Goal: Task Accomplishment & Management: Use online tool/utility

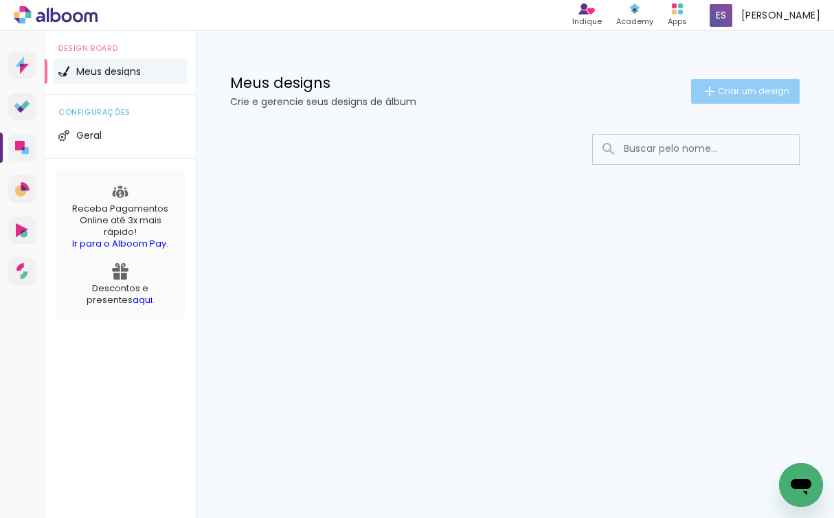
click at [713, 89] on iron-icon at bounding box center [709, 91] width 16 height 16
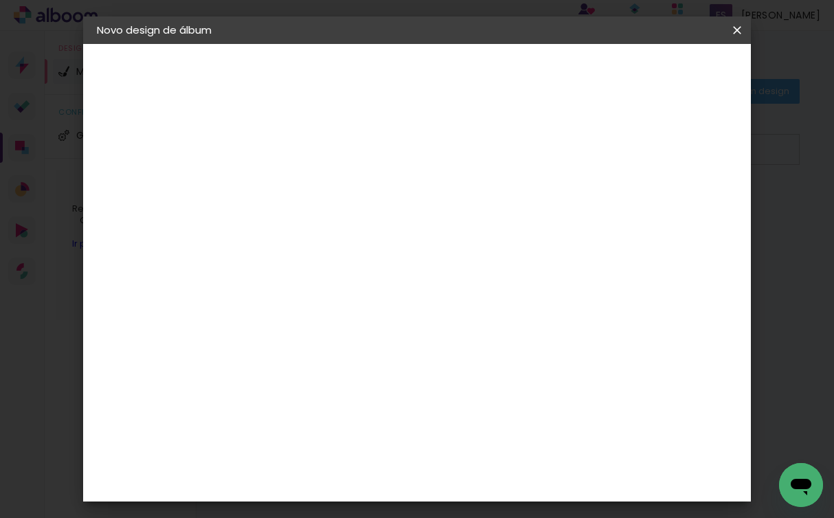
click at [321, 180] on input at bounding box center [321, 184] width 0 height 21
type input "15 anos [PERSON_NAME]"
type paper-input "15 anos [PERSON_NAME]"
click at [462, 72] on paper-button "Avançar" at bounding box center [428, 72] width 67 height 23
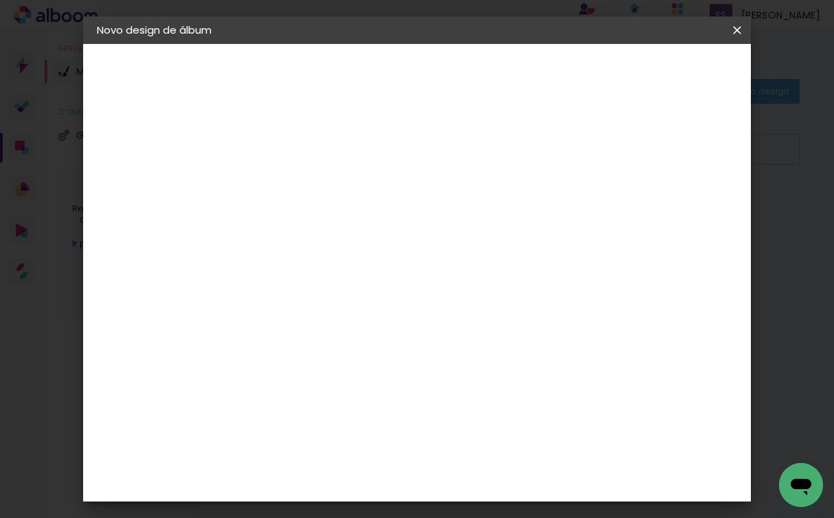
click at [0, 0] on slot "Tamanho Livre" at bounding box center [0, 0] width 0 height 0
click at [409, 261] on input at bounding box center [356, 261] width 139 height 17
type input "s"
type input "i"
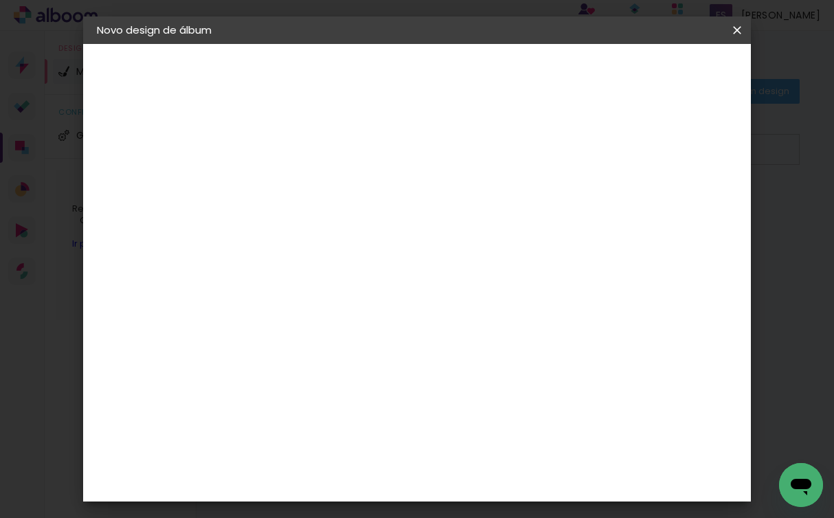
type input "d"
click at [0, 0] on slot "Tamanho Livre" at bounding box center [0, 0] width 0 height 0
click at [0, 0] on slot "Avançar" at bounding box center [0, 0] width 0 height 0
click at [651, 162] on div "Mostrar sangria" at bounding box center [638, 158] width 91 height 17
type paper-checkbox "on"
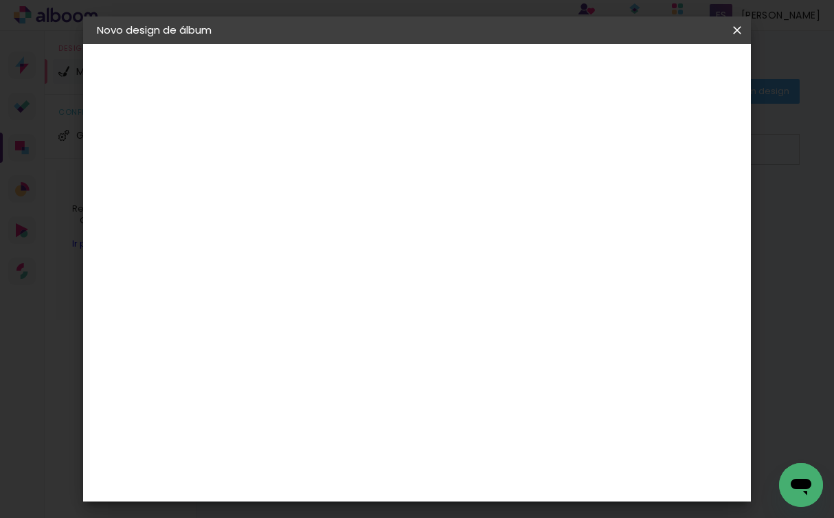
click at [651, 162] on div "Mostrar sangria" at bounding box center [638, 158] width 91 height 17
click at [650, 162] on div "Mostrar sangria" at bounding box center [638, 158] width 91 height 17
click at [661, 68] on span "Iniciar design" at bounding box center [632, 77] width 58 height 19
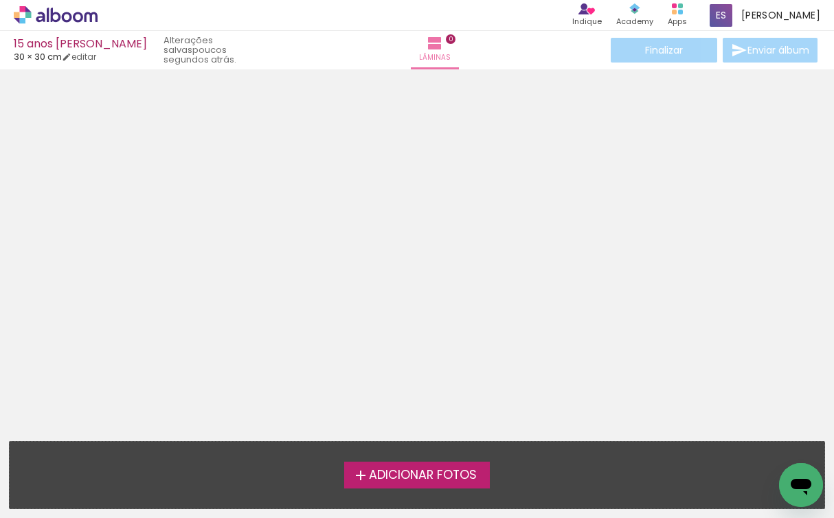
click at [427, 469] on span "Adicionar Fotos" at bounding box center [423, 475] width 108 height 12
click at [0, 0] on input "file" at bounding box center [0, 0] width 0 height 0
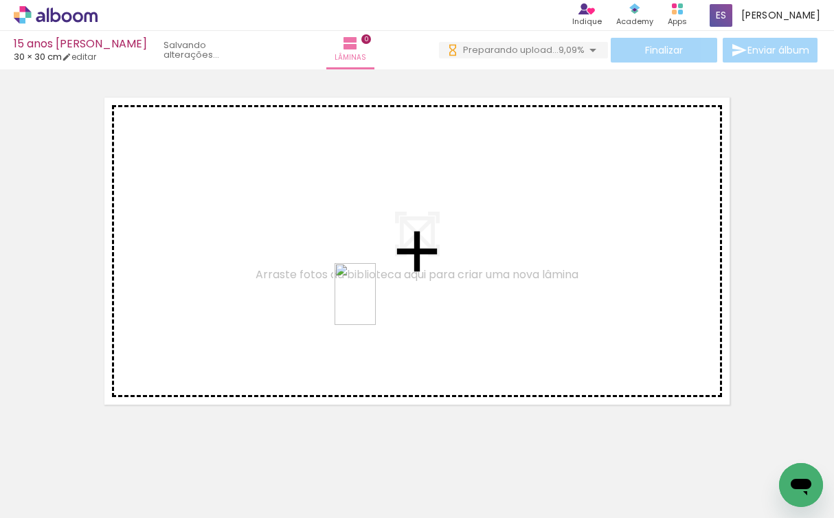
drag, startPoint x: 375, startPoint y: 472, endPoint x: 375, endPoint y: 304, distance: 167.5
click at [376, 304] on quentale-workspace at bounding box center [417, 259] width 834 height 518
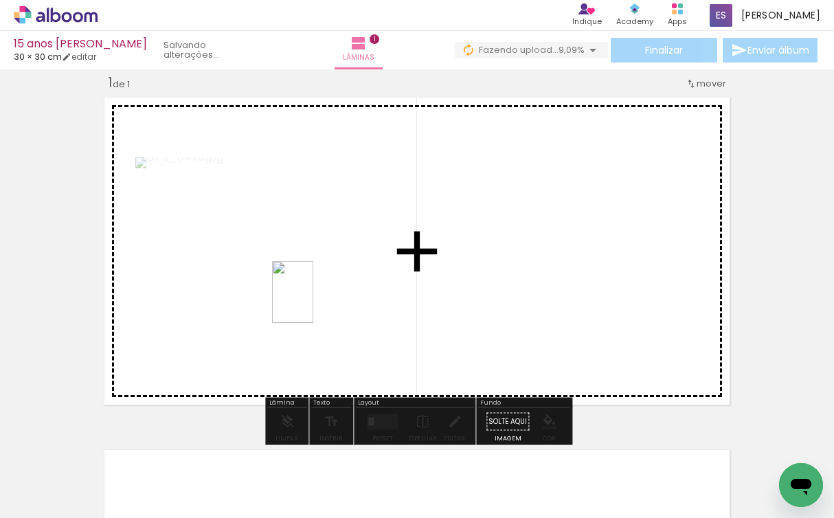
drag, startPoint x: 287, startPoint y: 493, endPoint x: 313, endPoint y: 302, distance: 192.7
click at [313, 302] on quentale-workspace at bounding box center [417, 259] width 834 height 518
drag, startPoint x: 214, startPoint y: 462, endPoint x: 482, endPoint y: 283, distance: 322.8
click at [482, 283] on quentale-workspace at bounding box center [417, 259] width 834 height 518
drag, startPoint x: 148, startPoint y: 490, endPoint x: 414, endPoint y: 226, distance: 374.8
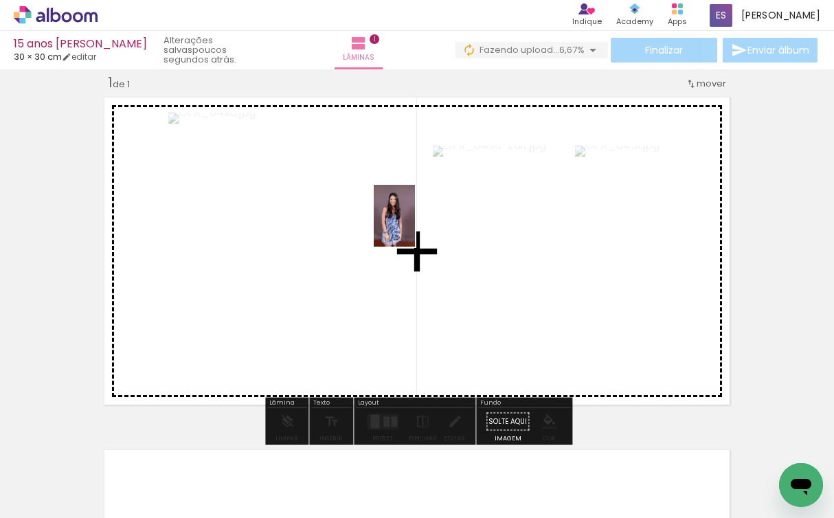
click at [415, 226] on quentale-workspace at bounding box center [417, 259] width 834 height 518
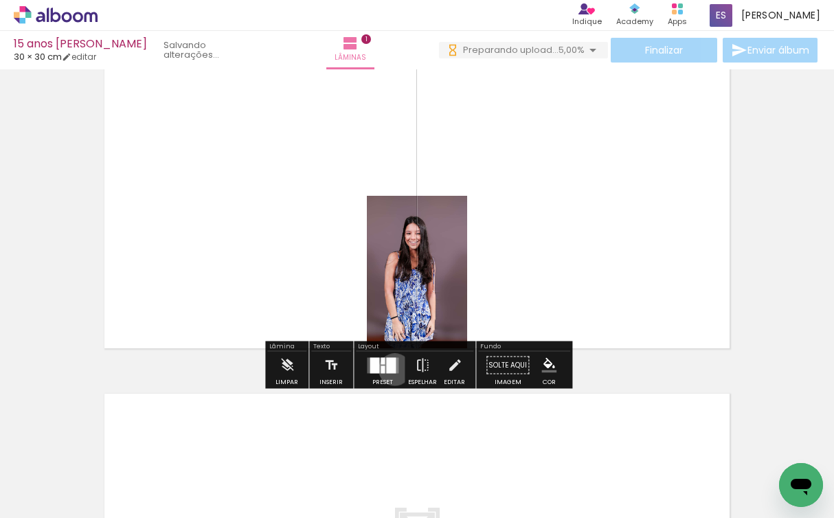
click at [391, 369] on div at bounding box center [391, 365] width 10 height 16
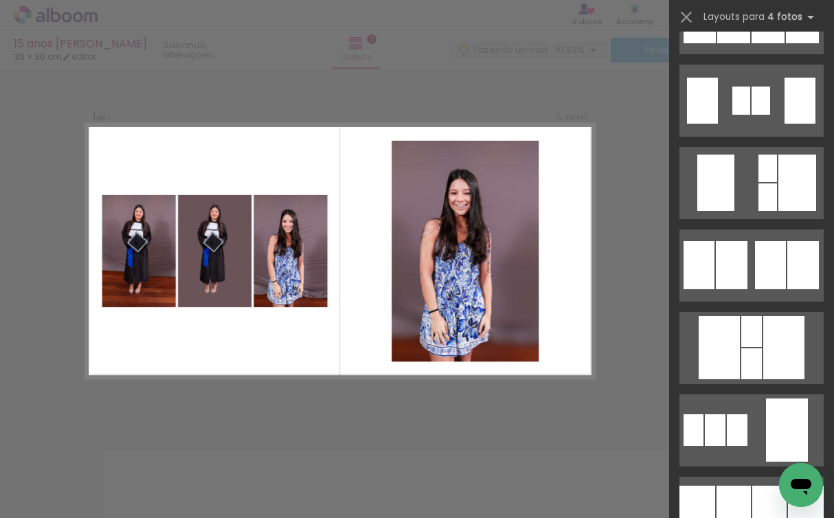
scroll to position [1388, 0]
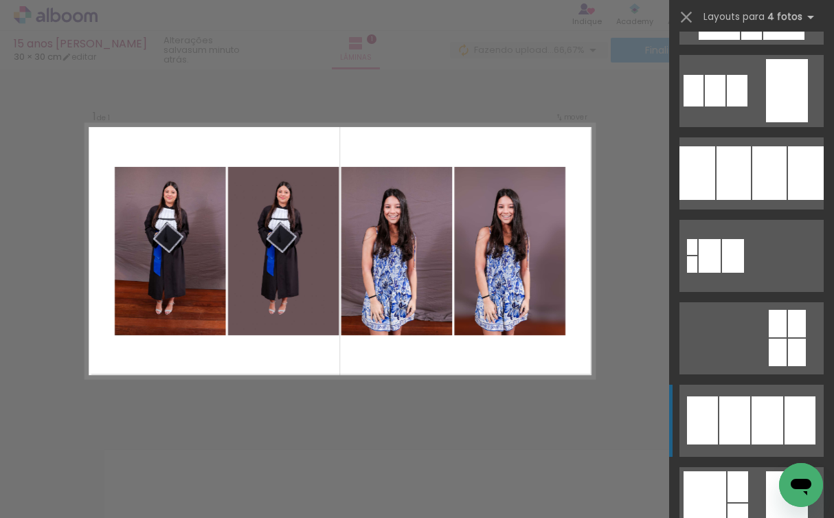
click at [749, 435] on div at bounding box center [734, 420] width 31 height 48
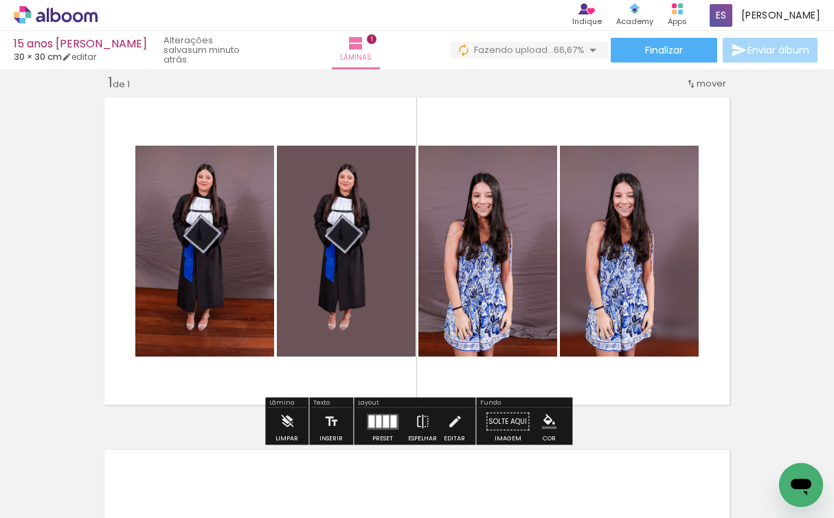
click at [540, 124] on quentale-layouter at bounding box center [417, 251] width 636 height 318
click at [542, 420] on iron-icon "color picker" at bounding box center [548, 421] width 15 height 15
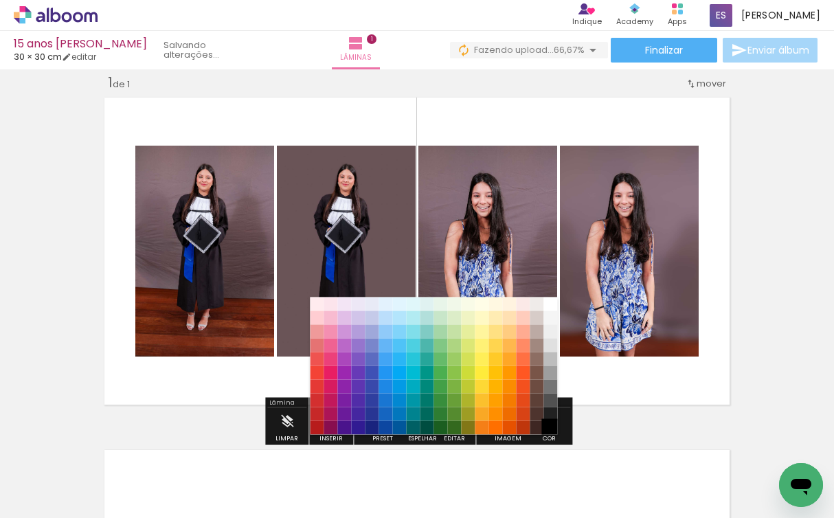
click at [555, 425] on paper-item "#000000" at bounding box center [551, 428] width 14 height 14
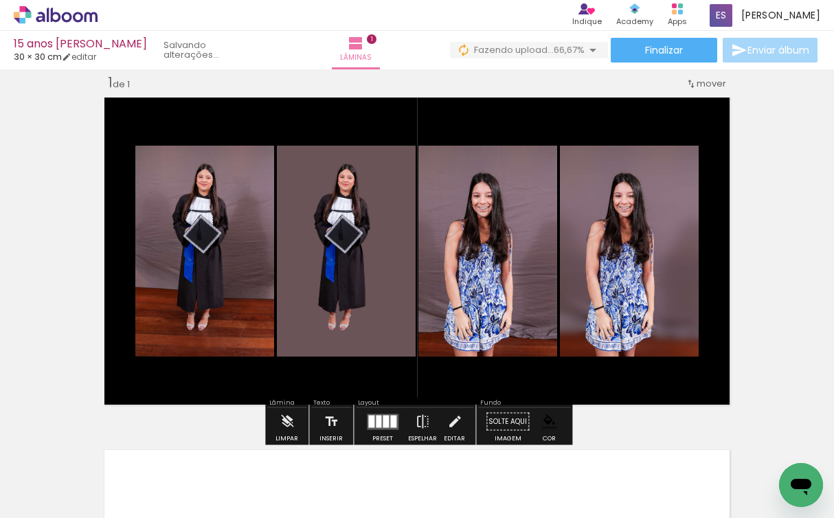
click at [713, 179] on quentale-layouter at bounding box center [417, 251] width 636 height 318
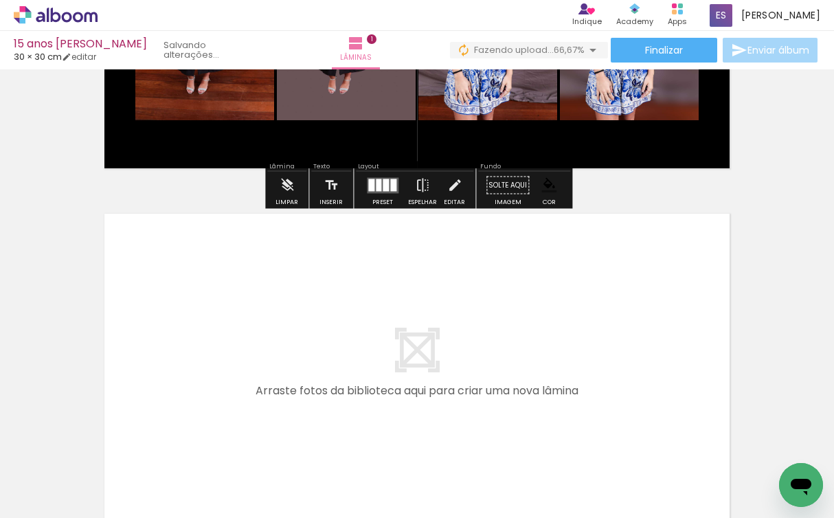
scroll to position [332, 0]
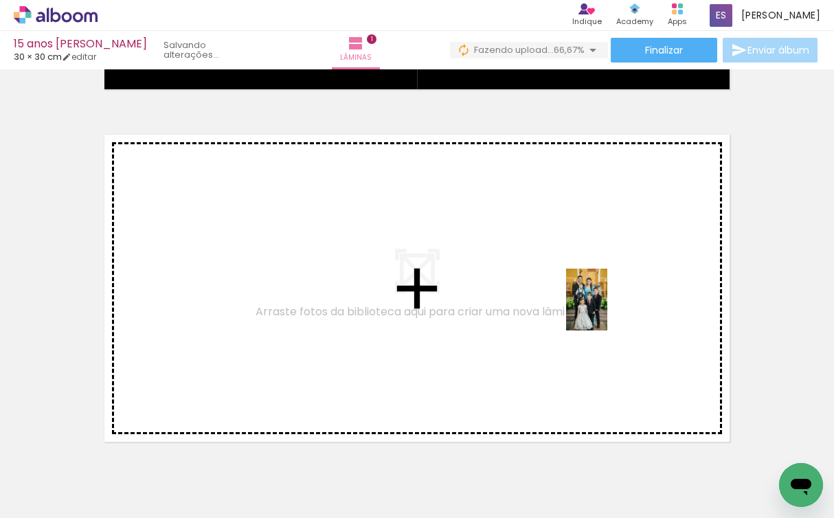
drag, startPoint x: 612, startPoint y: 487, endPoint x: 607, endPoint y: 310, distance: 177.2
click at [607, 310] on quentale-workspace at bounding box center [417, 259] width 834 height 518
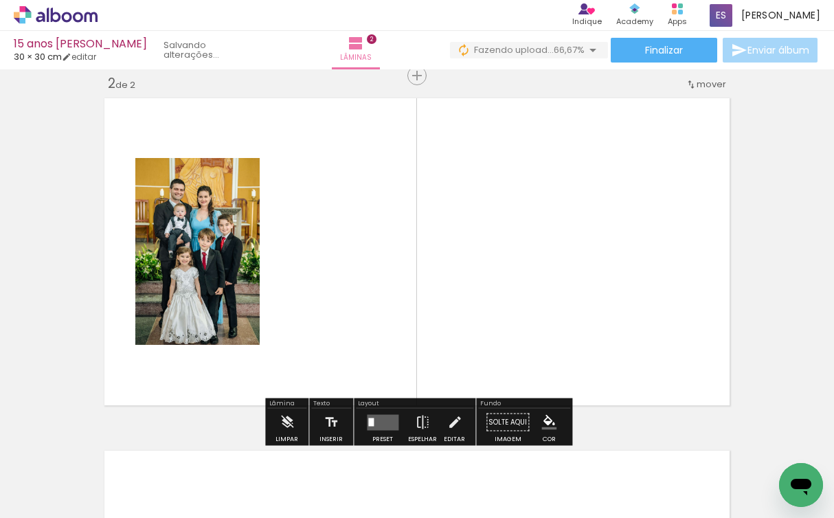
scroll to position [369, 0]
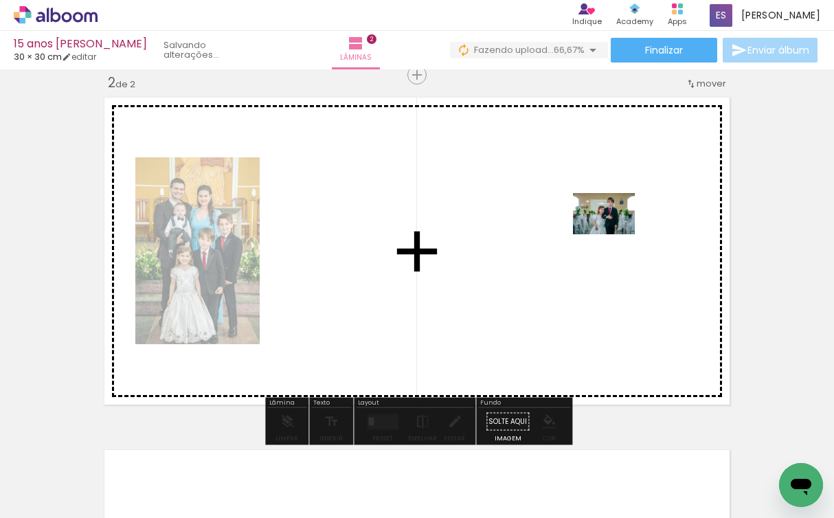
drag, startPoint x: 676, startPoint y: 463, endPoint x: 614, endPoint y: 234, distance: 237.7
click at [614, 234] on quentale-workspace at bounding box center [417, 259] width 834 height 518
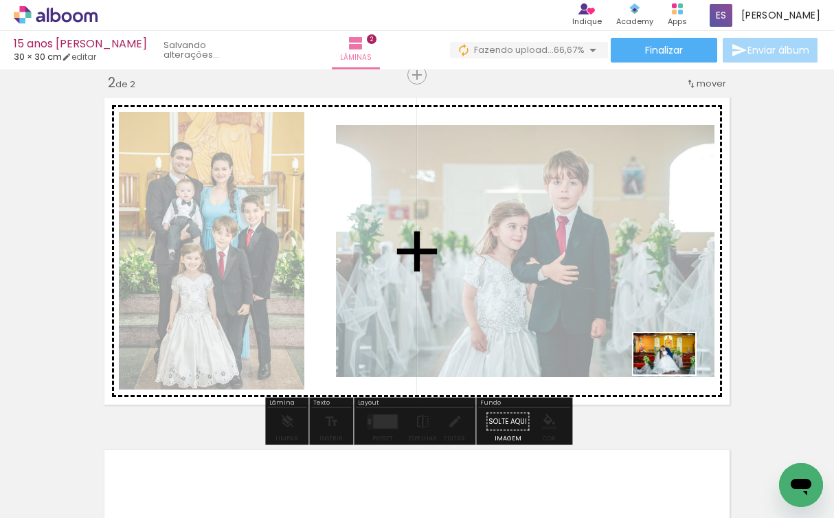
drag, startPoint x: 760, startPoint y: 463, endPoint x: 674, endPoint y: 374, distance: 123.8
click at [674, 374] on quentale-workspace at bounding box center [417, 259] width 834 height 518
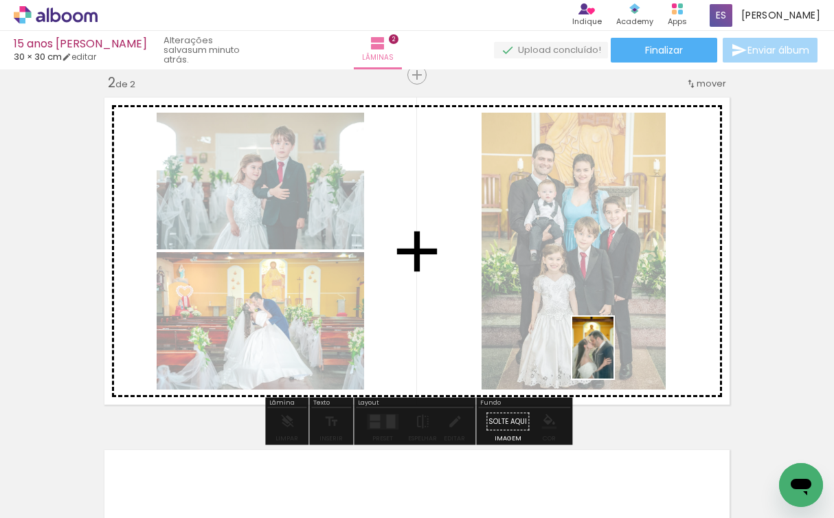
drag, startPoint x: 823, startPoint y: 466, endPoint x: 613, endPoint y: 358, distance: 235.8
click at [613, 358] on quentale-workspace at bounding box center [417, 259] width 834 height 518
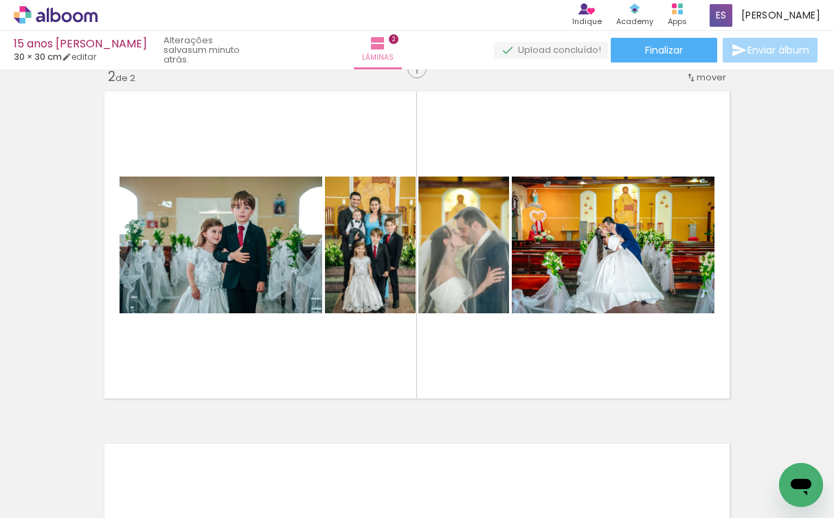
scroll to position [0, 376]
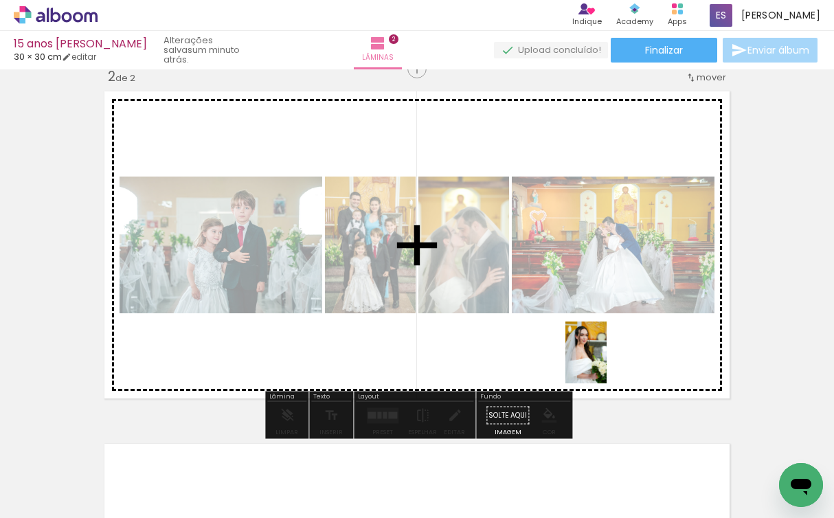
drag, startPoint x: 621, startPoint y: 481, endPoint x: 606, endPoint y: 363, distance: 119.7
click at [606, 363] on quentale-workspace at bounding box center [417, 259] width 834 height 518
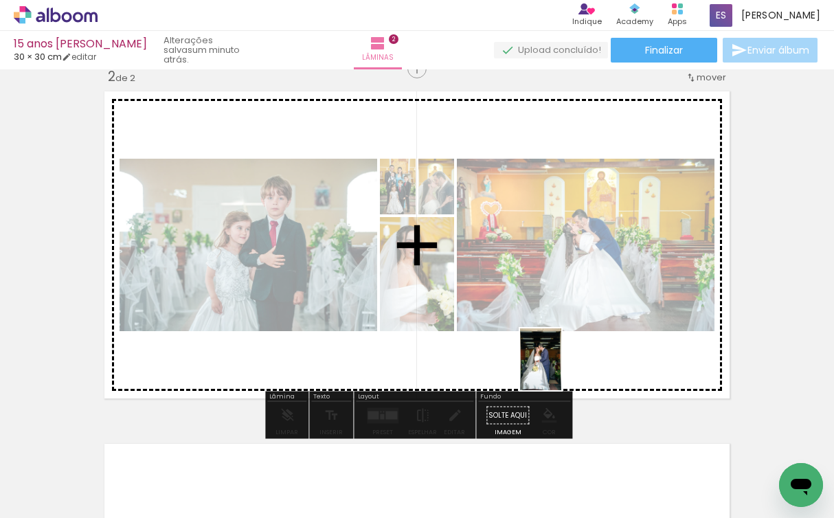
drag, startPoint x: 547, startPoint y: 485, endPoint x: 562, endPoint y: 370, distance: 115.6
click at [562, 369] on quentale-workspace at bounding box center [417, 259] width 834 height 518
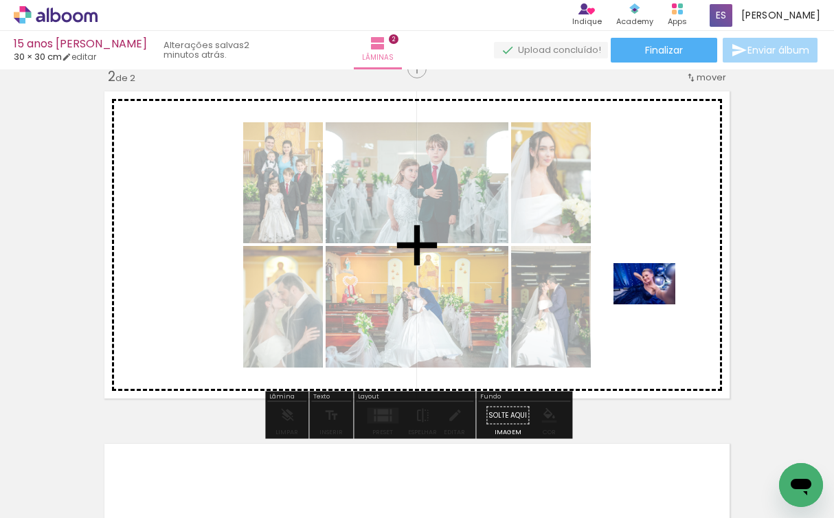
drag, startPoint x: 663, startPoint y: 472, endPoint x: 654, endPoint y: 304, distance: 167.8
click at [654, 304] on quentale-workspace at bounding box center [417, 259] width 834 height 518
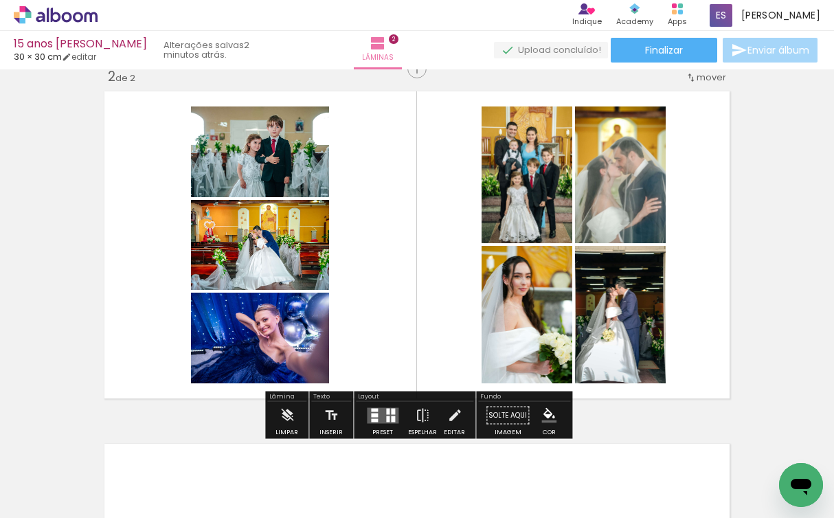
click at [382, 412] on quentale-layouter at bounding box center [383, 415] width 32 height 16
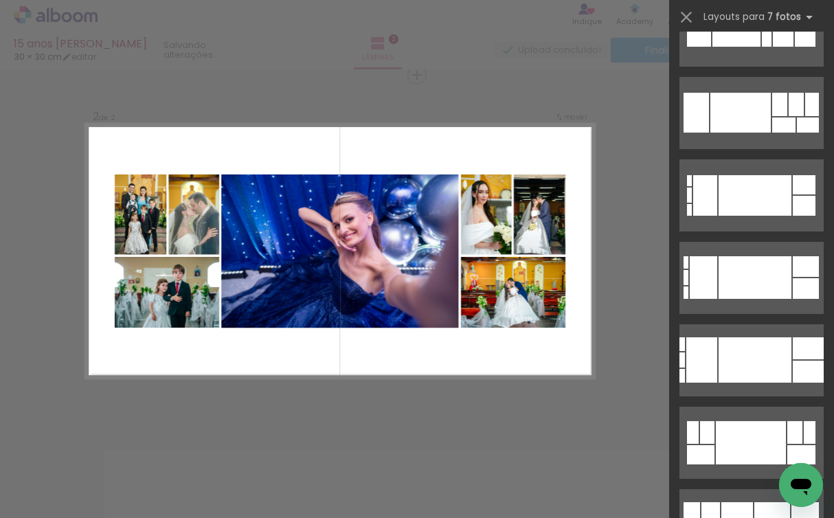
scroll to position [744, 0]
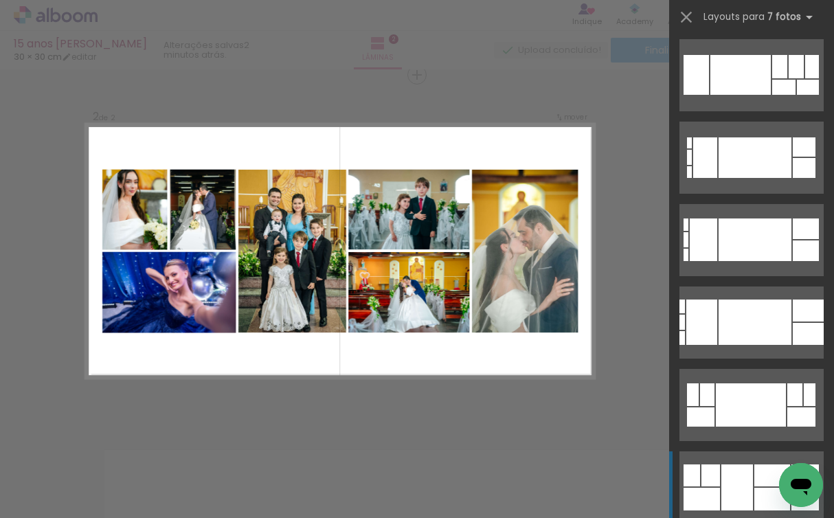
click at [746, 474] on div at bounding box center [737, 487] width 32 height 46
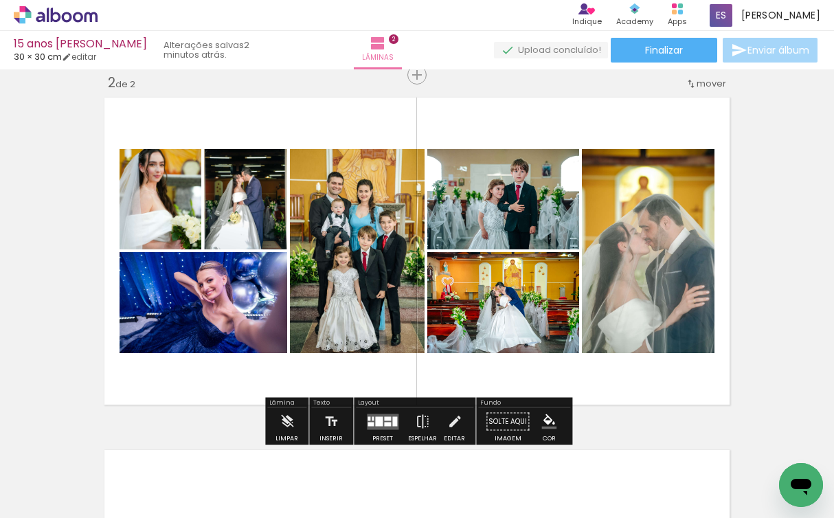
click at [354, 200] on quentale-photo at bounding box center [357, 251] width 135 height 204
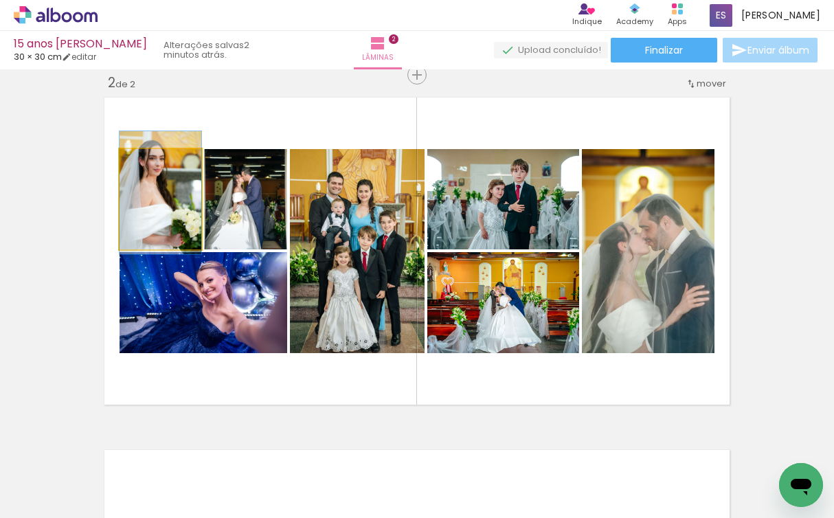
click at [176, 206] on quentale-photo at bounding box center [160, 199] width 82 height 100
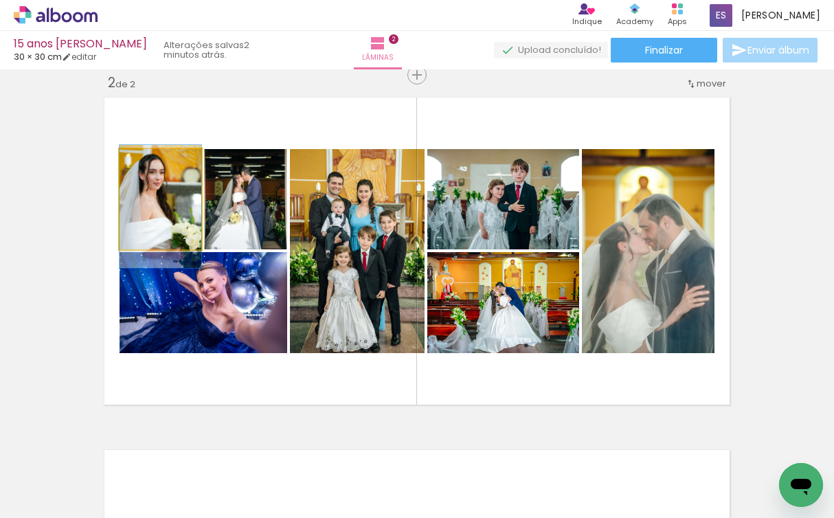
drag, startPoint x: 176, startPoint y: 205, endPoint x: 176, endPoint y: 217, distance: 11.7
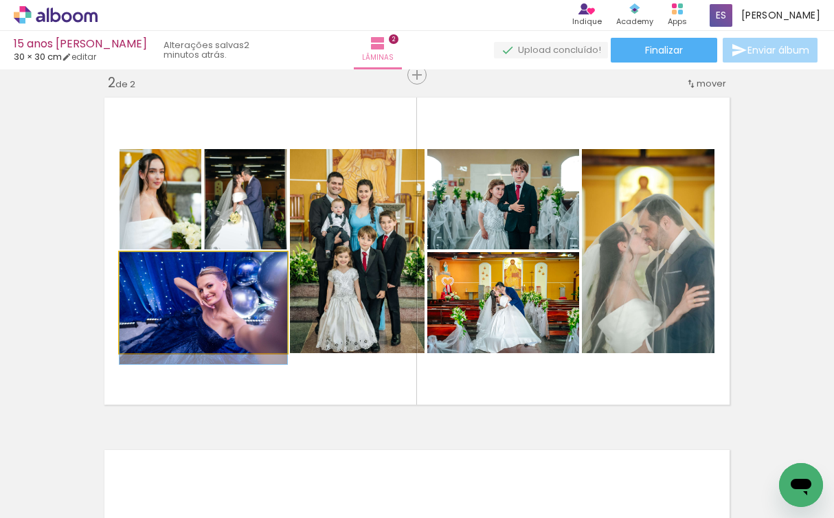
drag, startPoint x: 188, startPoint y: 287, endPoint x: 157, endPoint y: 300, distance: 34.2
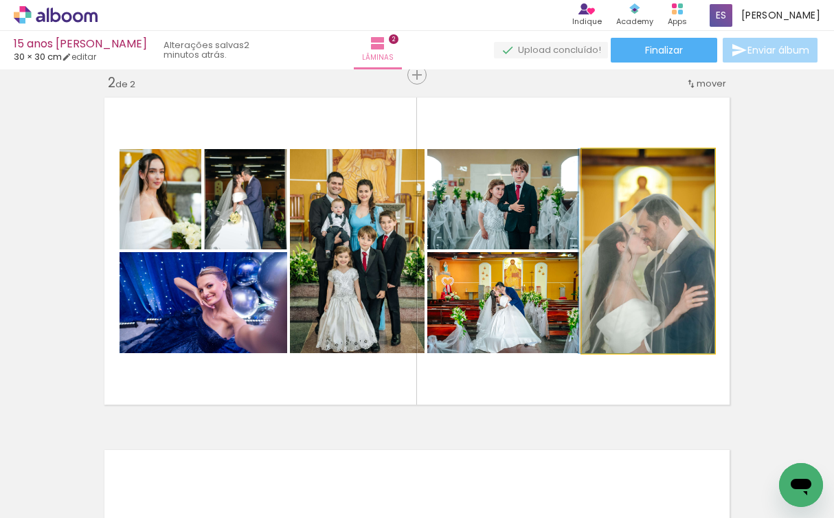
drag, startPoint x: 670, startPoint y: 251, endPoint x: 656, endPoint y: 246, distance: 15.2
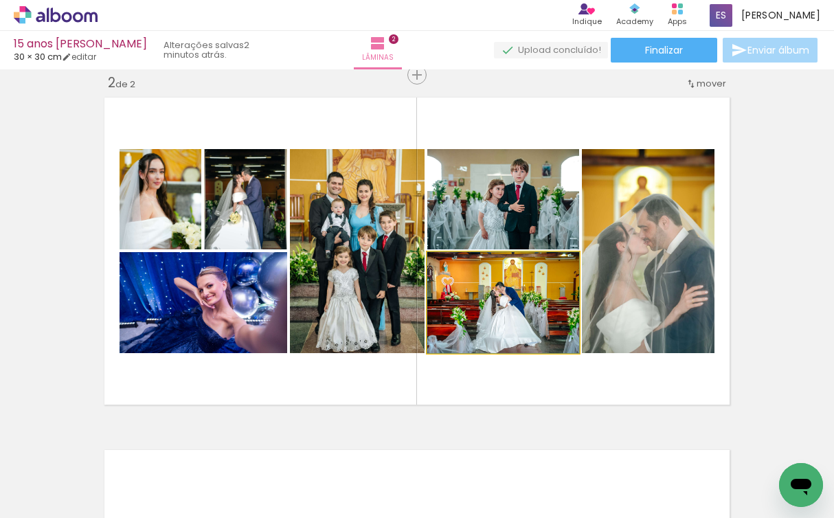
drag, startPoint x: 498, startPoint y: 317, endPoint x: 512, endPoint y: 317, distance: 13.0
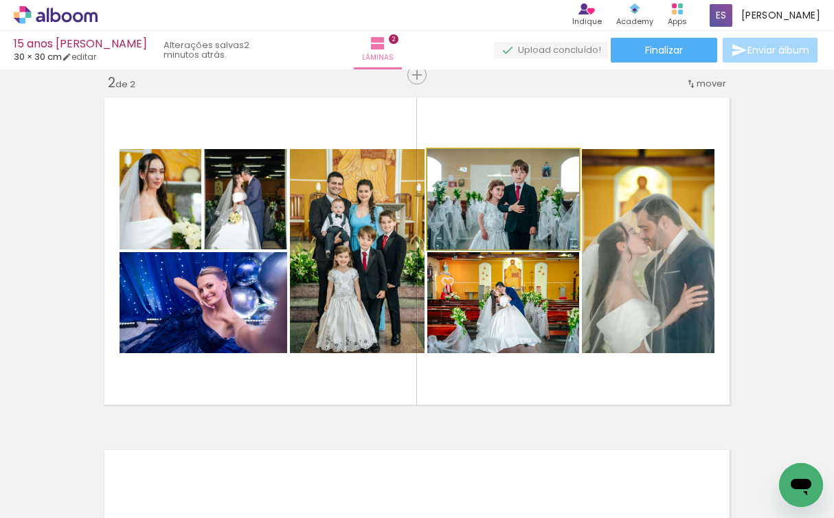
drag, startPoint x: 506, startPoint y: 209, endPoint x: 474, endPoint y: 223, distance: 35.1
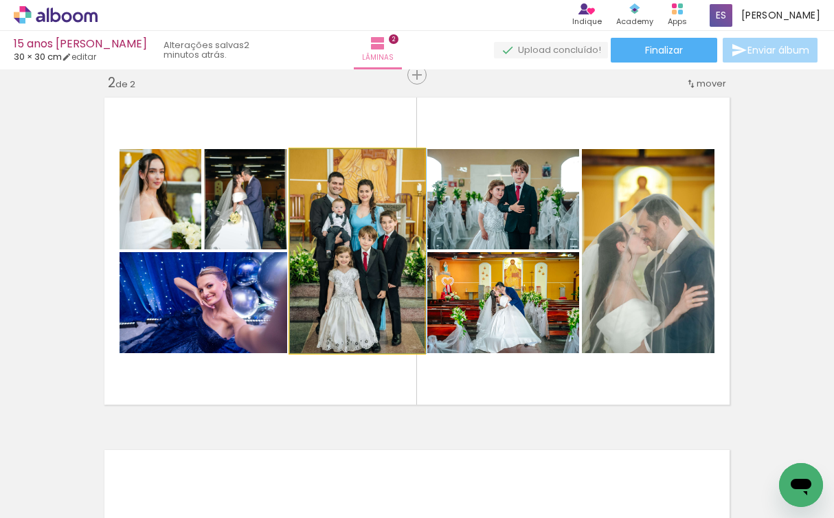
drag, startPoint x: 372, startPoint y: 241, endPoint x: 406, endPoint y: 220, distance: 40.0
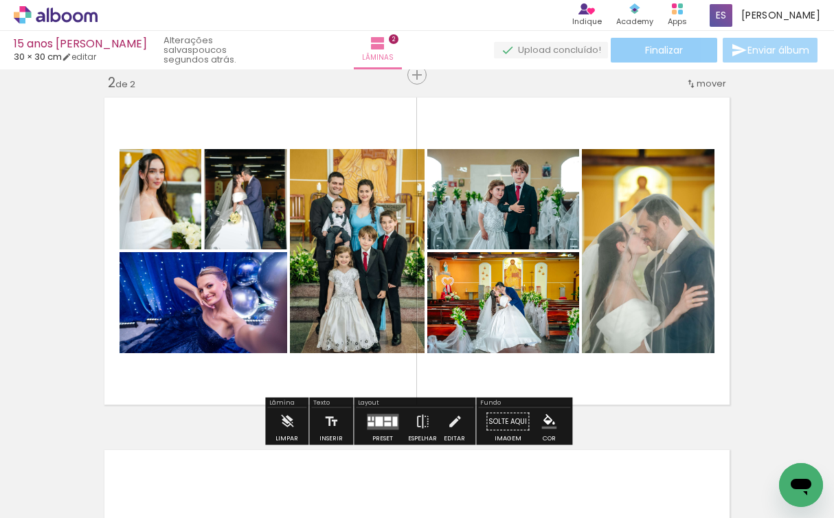
click at [694, 45] on paper-button "Finalizar" at bounding box center [663, 50] width 106 height 25
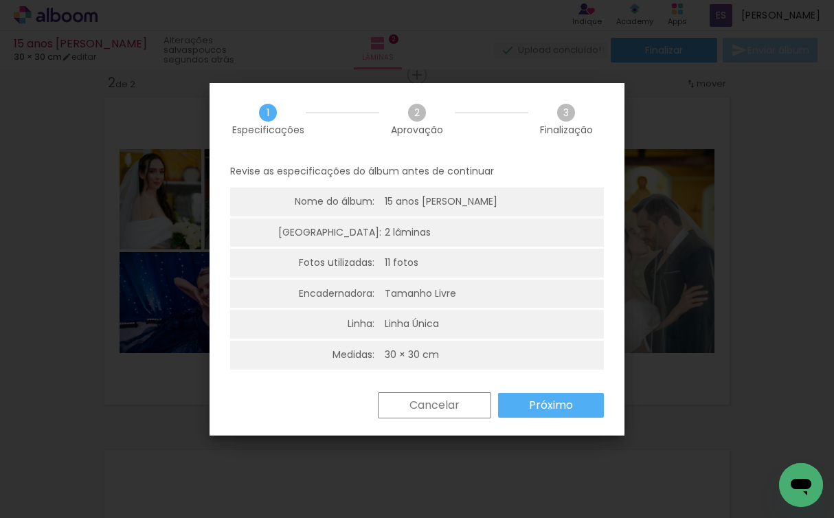
click at [0, 0] on slot "Próximo" at bounding box center [0, 0] width 0 height 0
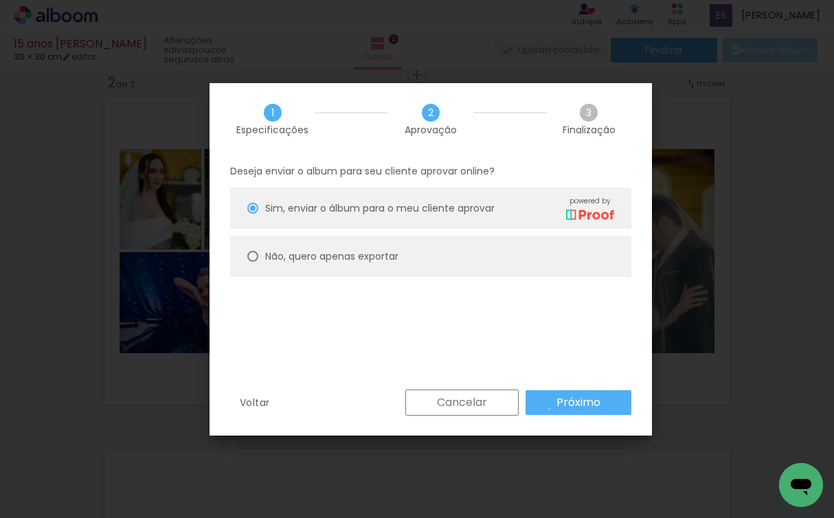
click at [549, 409] on paper-button "Próximo" at bounding box center [578, 402] width 106 height 25
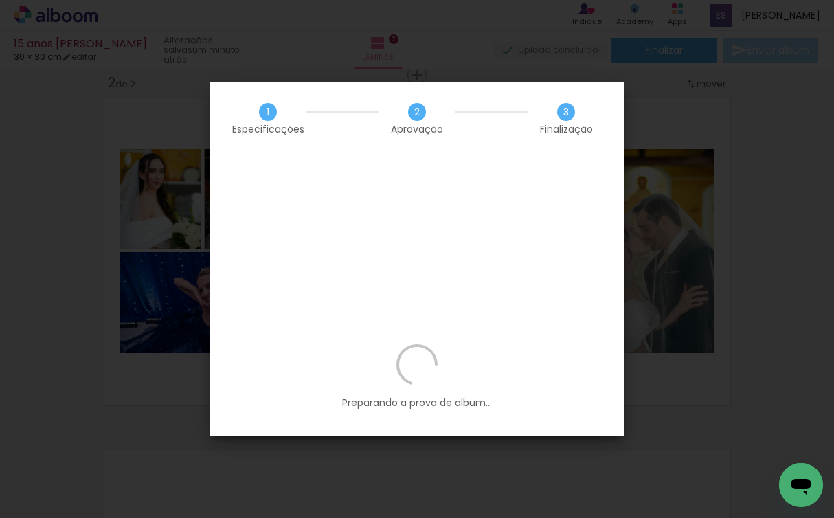
click at [639, 204] on iron-overlay-backdrop at bounding box center [417, 259] width 834 height 518
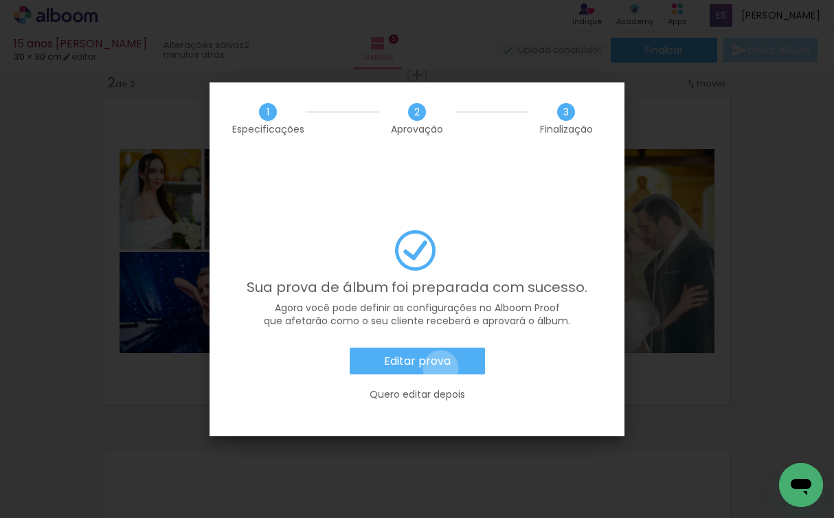
click at [0, 0] on slot "Editar prova" at bounding box center [0, 0] width 0 height 0
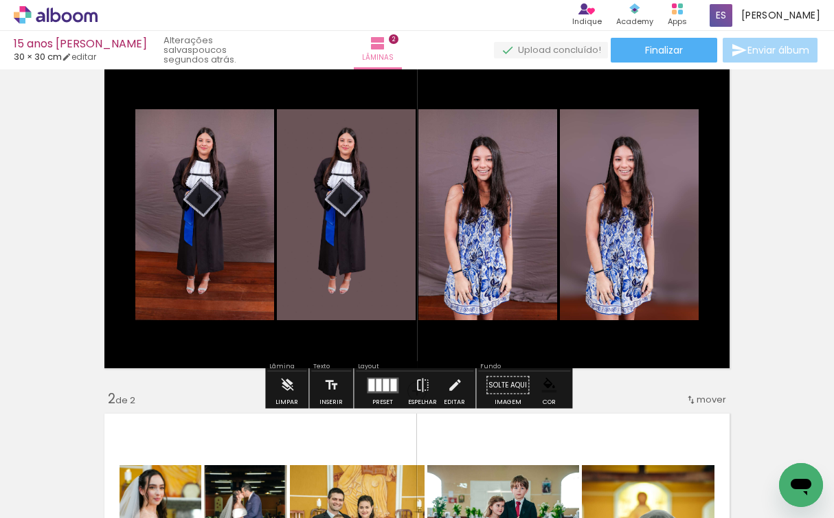
scroll to position [0, 0]
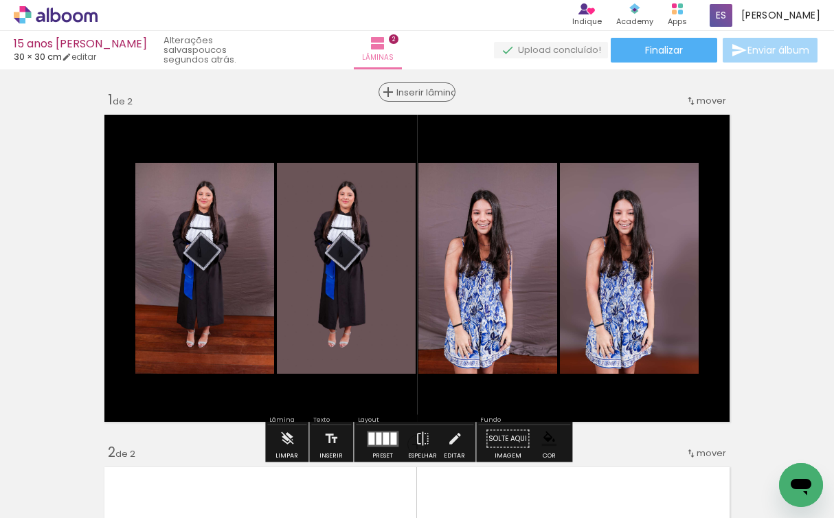
click at [409, 95] on span "Inserir lâmina" at bounding box center [423, 92] width 54 height 9
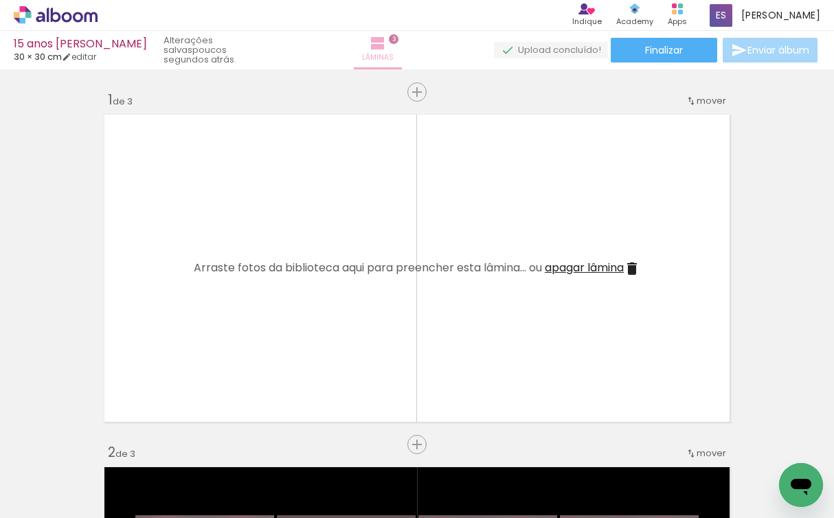
click at [371, 46] on iron-icon at bounding box center [377, 43] width 16 height 16
click at [389, 43] on span "3" at bounding box center [394, 39] width 10 height 10
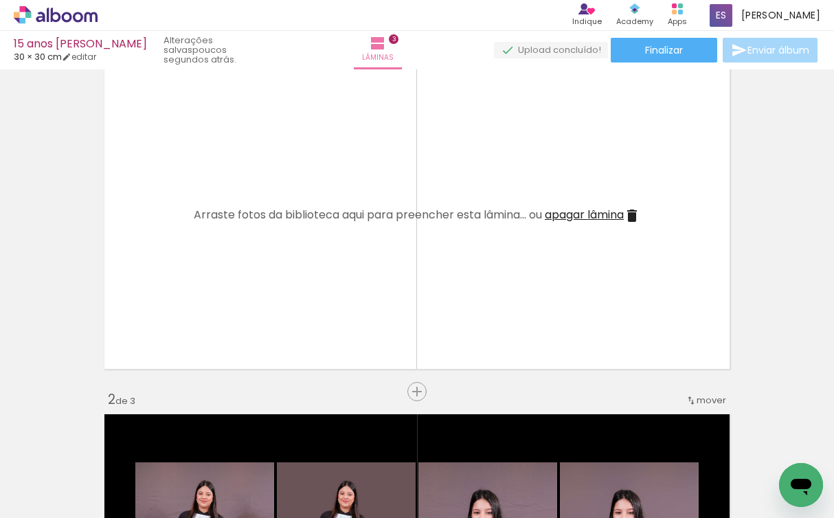
scroll to position [65, 0]
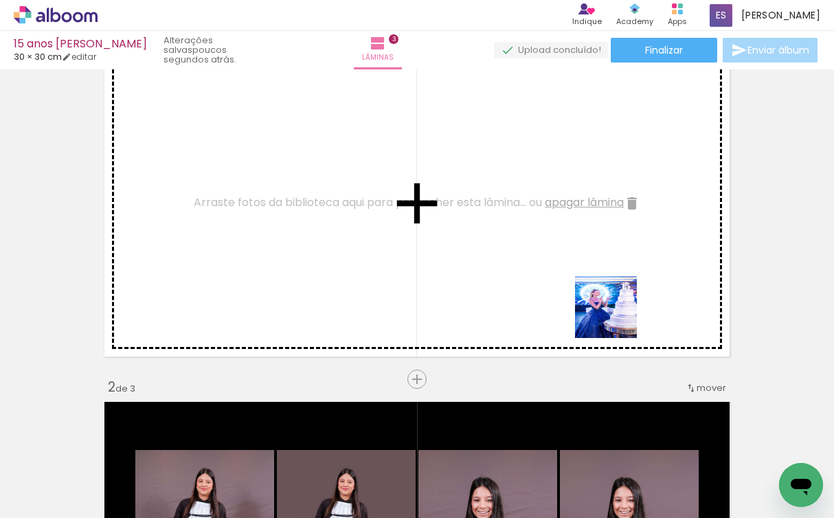
drag, startPoint x: 770, startPoint y: 464, endPoint x: 616, endPoint y: 317, distance: 213.2
click at [616, 317] on quentale-workspace at bounding box center [417, 259] width 834 height 518
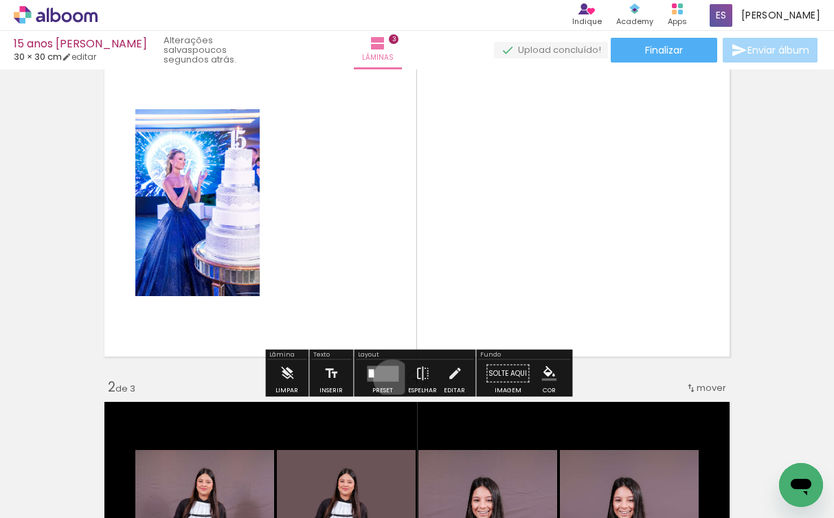
click at [389, 378] on quentale-layouter at bounding box center [383, 373] width 32 height 16
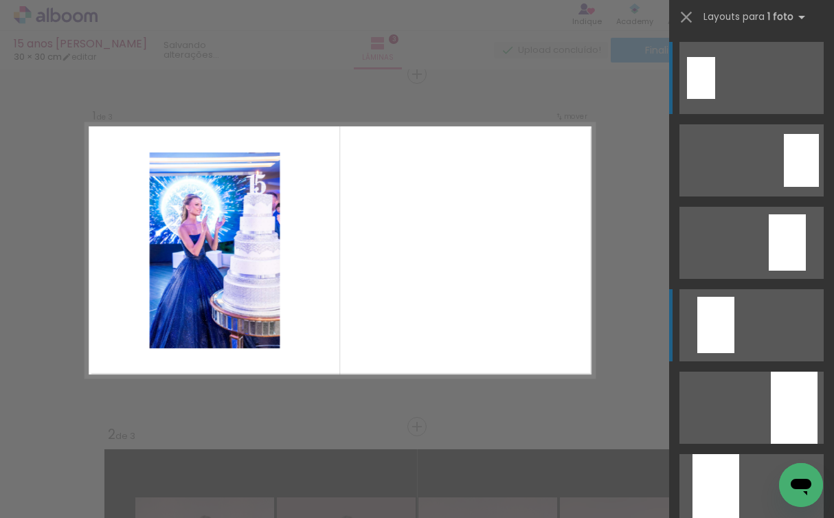
scroll to position [17, 0]
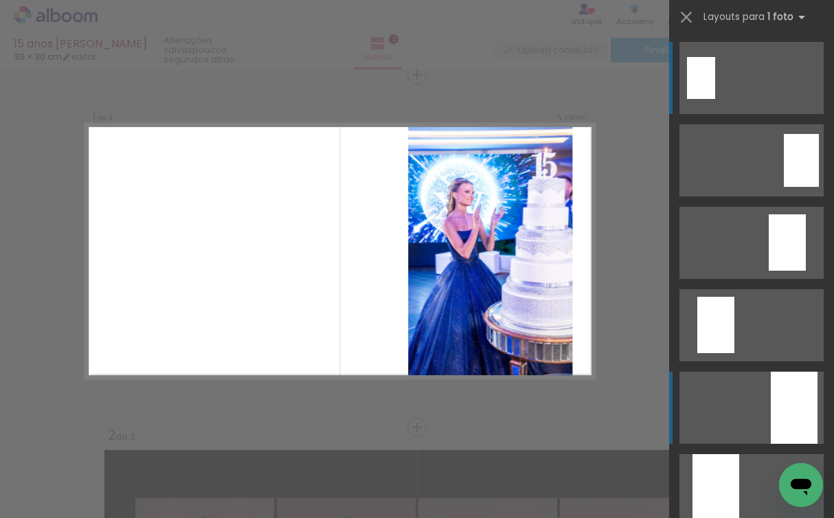
click at [799, 424] on div at bounding box center [793, 407] width 47 height 72
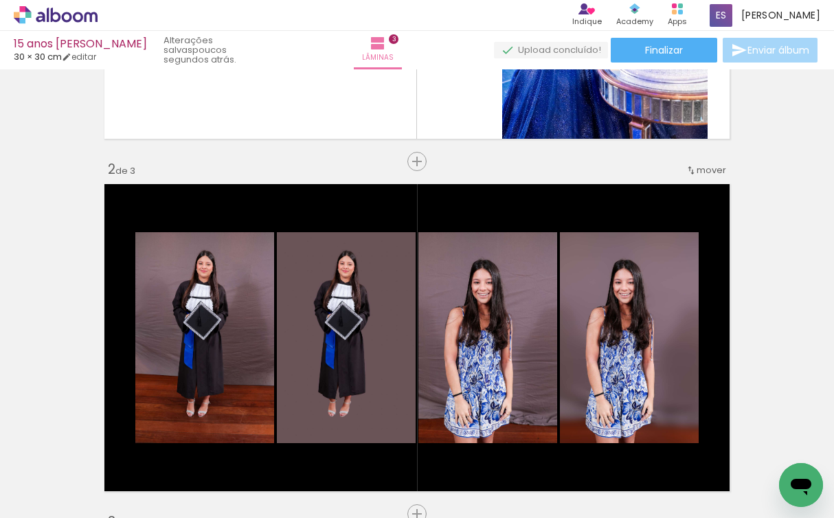
scroll to position [0, 0]
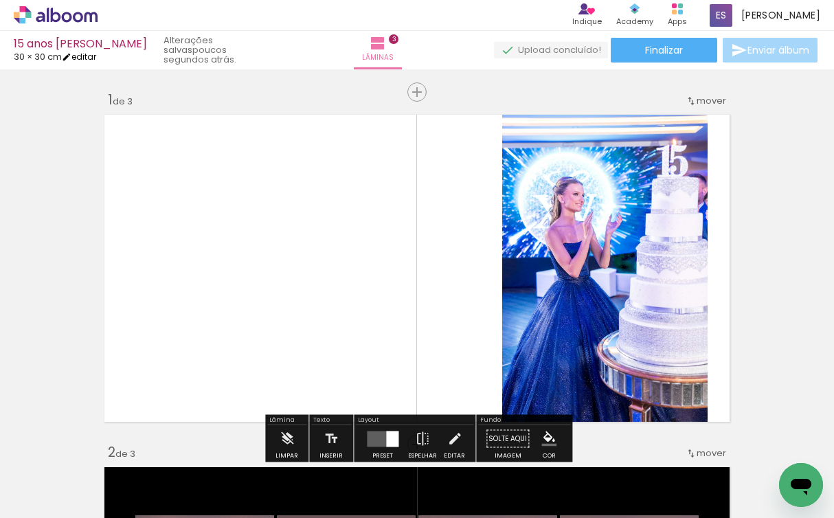
click at [96, 60] on link "editar" at bounding box center [79, 57] width 34 height 12
type input "30"
type input "60"
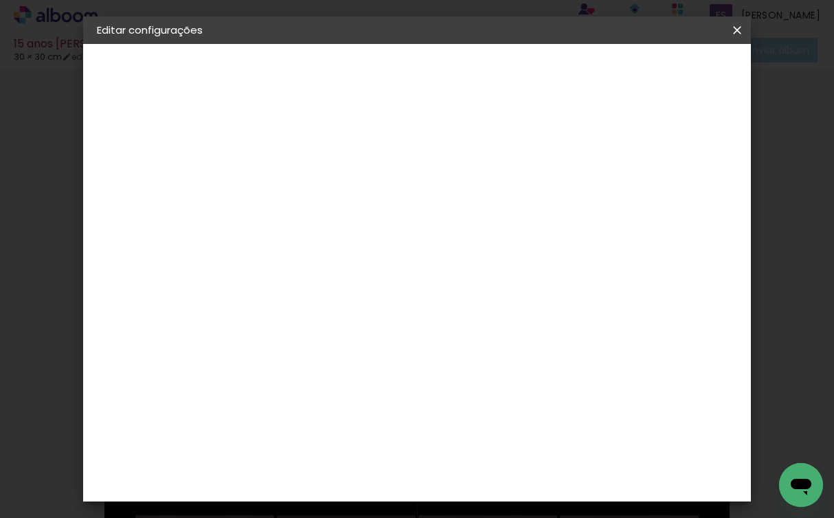
click at [0, 0] on slot "15 anos Gabriela" at bounding box center [0, 0] width 0 height 0
click at [172, 141] on div "2. Especificações" at bounding box center [172, 141] width 150 height 16
click at [150, 177] on iron-pages "Fornecedor Escolhendo fornecedor..." at bounding box center [172, 169] width 150 height 27
click at [0, 0] on slot "Avançar" at bounding box center [0, 0] width 0 height 0
click at [579, 194] on paper-item "Tamanho Livre" at bounding box center [513, 209] width 132 height 30
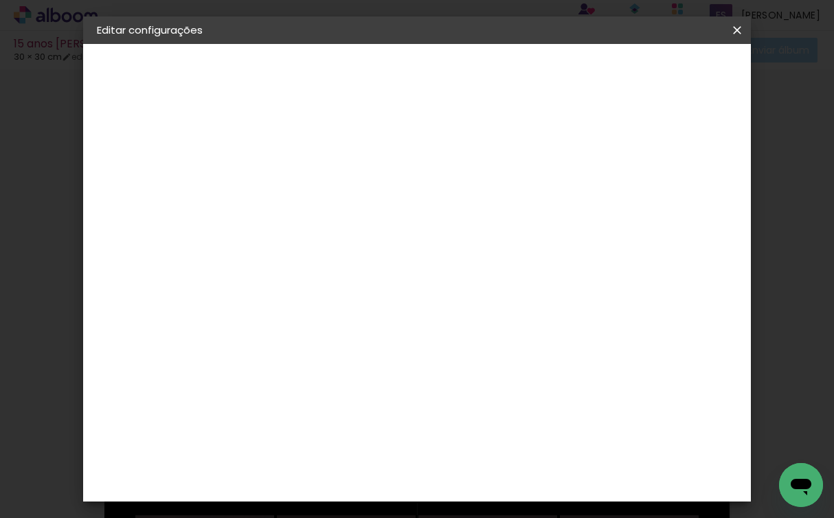
click at [0, 0] on slot "Avançar" at bounding box center [0, 0] width 0 height 0
click at [622, 79] on span "Salvar configurações" at bounding box center [621, 77] width 79 height 19
click at [646, 89] on paper-button "Salvar configurações" at bounding box center [622, 77] width 106 height 33
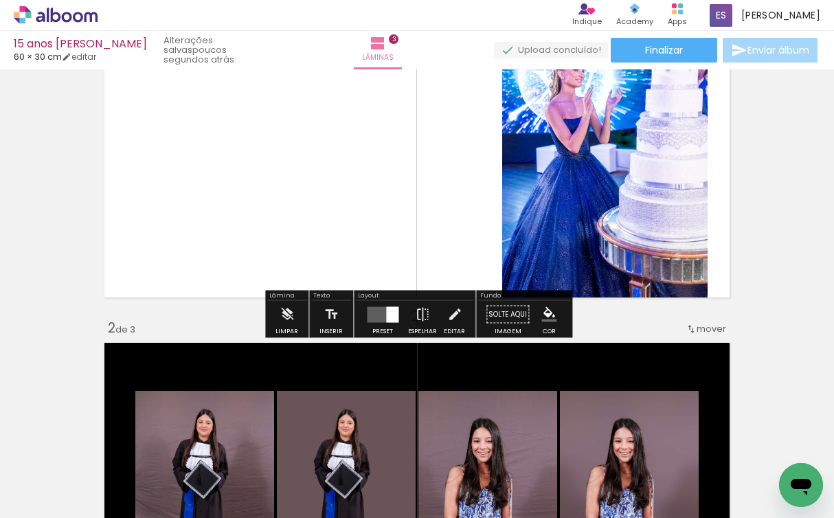
scroll to position [126, 0]
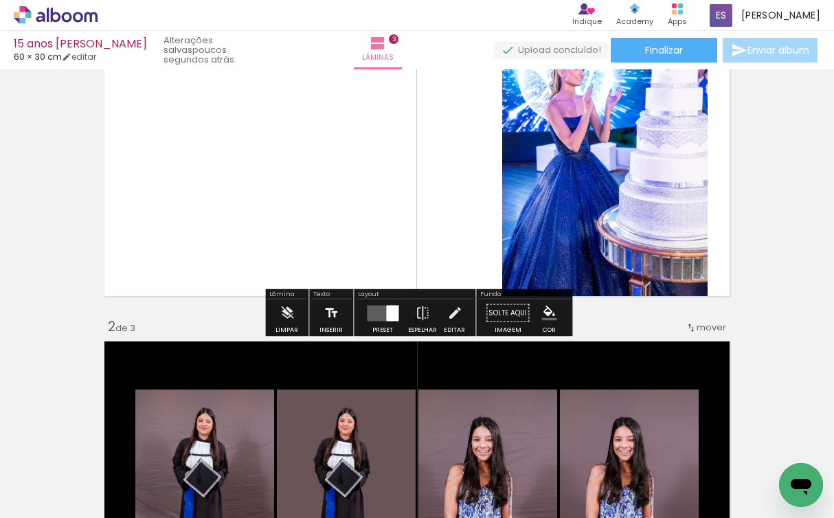
click at [323, 315] on iron-icon at bounding box center [330, 312] width 15 height 27
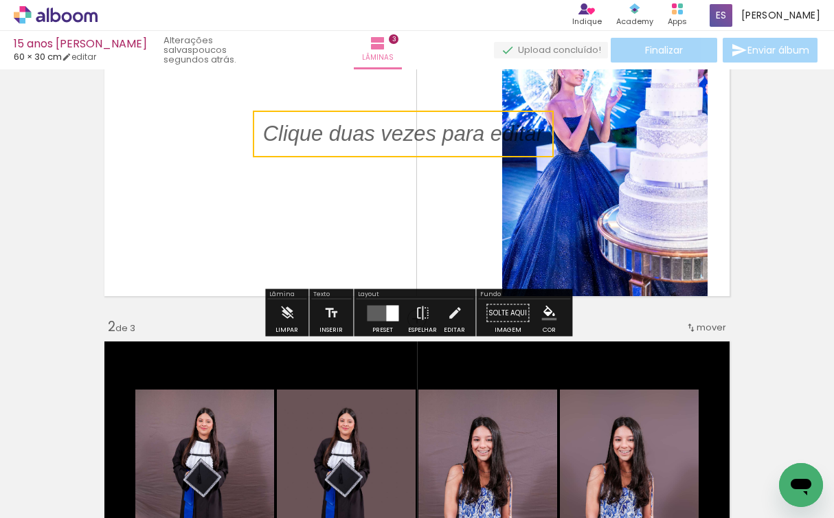
click at [391, 127] on quentale-selection at bounding box center [403, 134] width 301 height 47
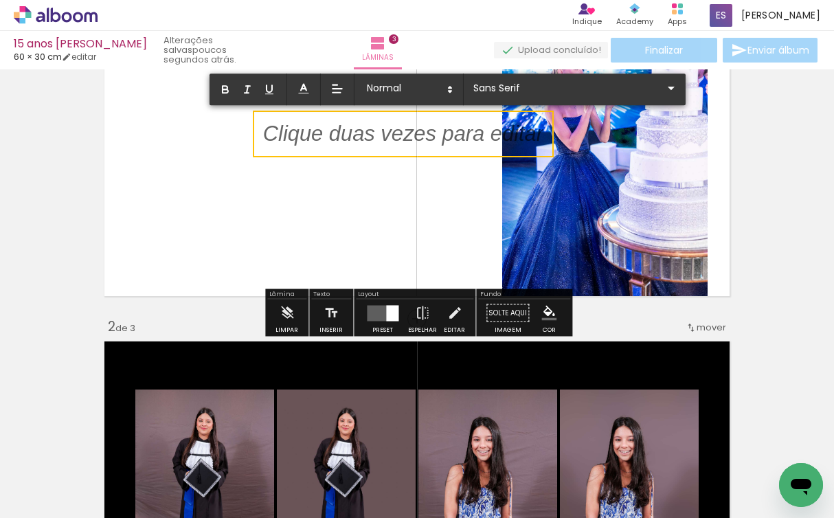
click at [391, 127] on p at bounding box center [403, 142] width 280 height 30
click at [501, 94] on input "Sans Serif" at bounding box center [566, 88] width 193 height 14
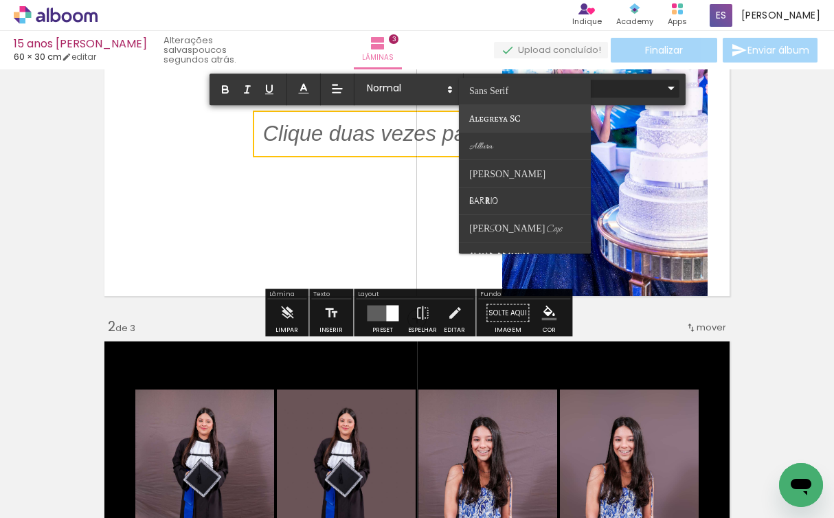
click at [504, 119] on span "Alegreya SC" at bounding box center [494, 118] width 51 height 13
type input "Alegreya SC"
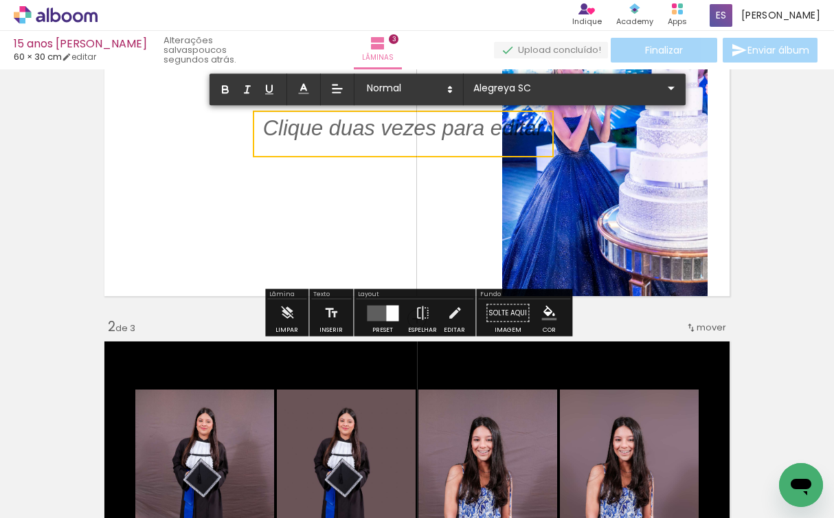
click at [446, 158] on quentale-layouter at bounding box center [417, 143] width 636 height 318
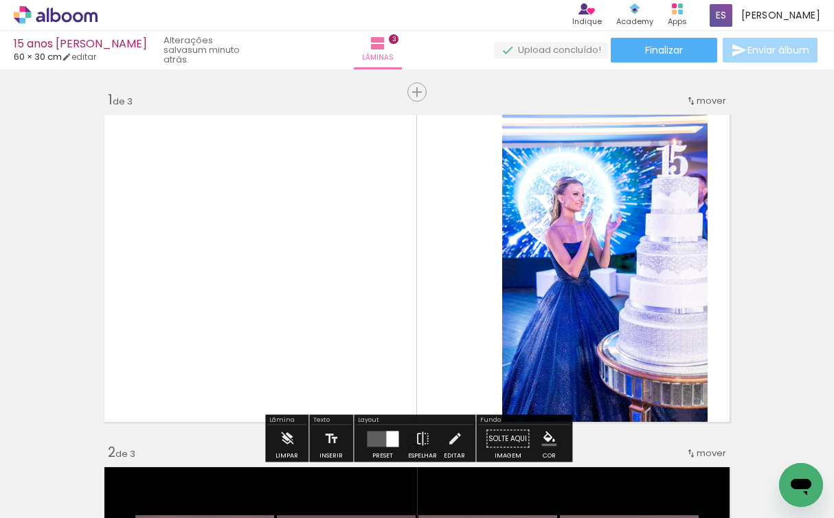
scroll to position [0, 0]
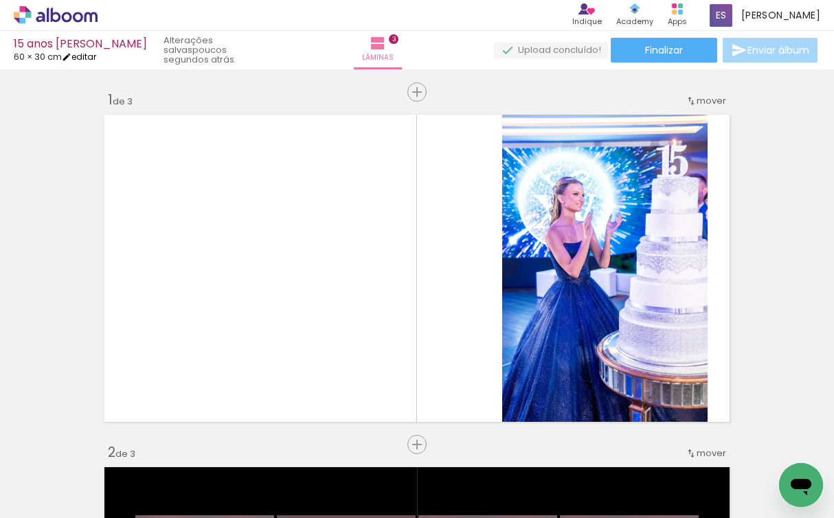
click at [84, 54] on link "editar" at bounding box center [79, 57] width 34 height 12
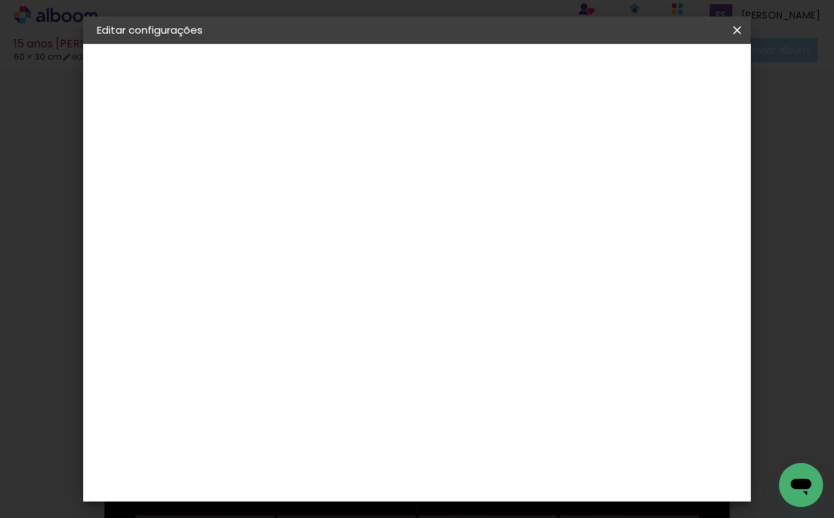
click at [158, 137] on div "2. Especificações" at bounding box center [172, 141] width 150 height 16
click at [122, 168] on paper-button "Tamanho livre" at bounding box center [172, 169] width 150 height 27
click at [342, 377] on div "New Color New" at bounding box center [327, 393] width 30 height 33
click at [345, 426] on div "New Photo" at bounding box center [328, 437] width 32 height 22
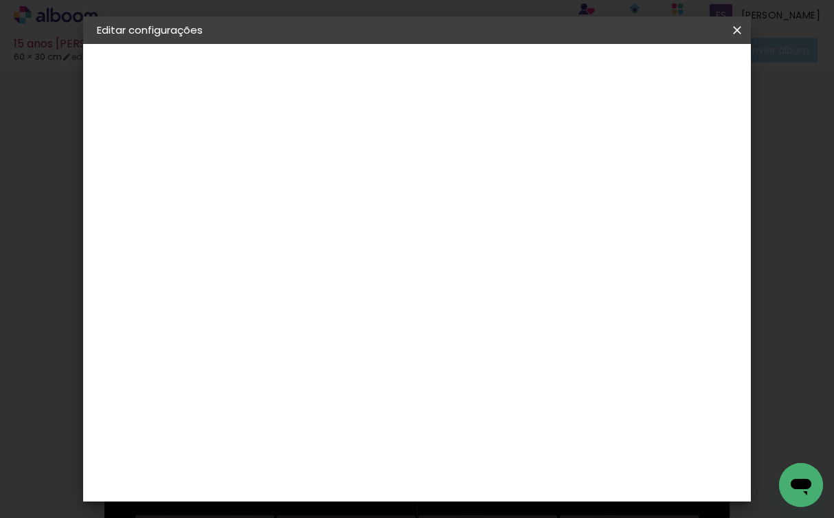
scroll to position [1497, 0]
click at [0, 0] on slot "Avançar" at bounding box center [0, 0] width 0 height 0
click at [396, 240] on paper-input-container "Linha" at bounding box center [357, 239] width 80 height 35
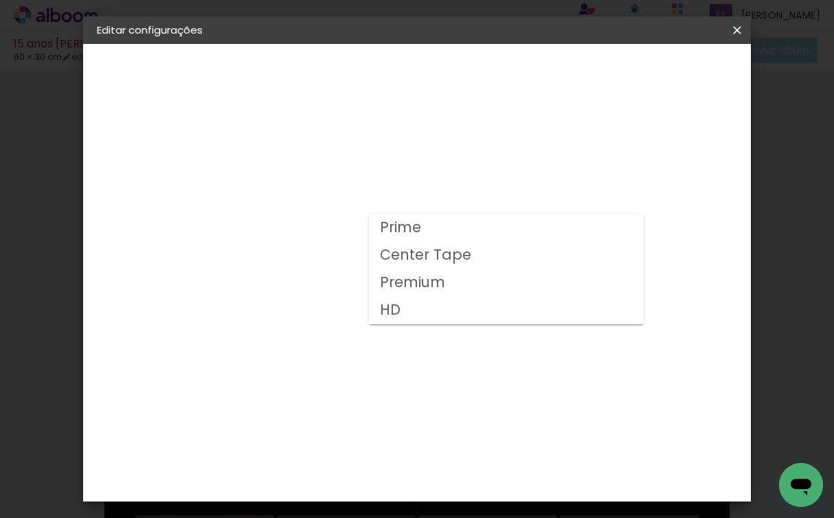
click at [444, 307] on paper-item "HD" at bounding box center [506, 310] width 275 height 27
type input "HD"
click at [414, 402] on span "29.7 × 29.7" at bounding box center [382, 416] width 64 height 28
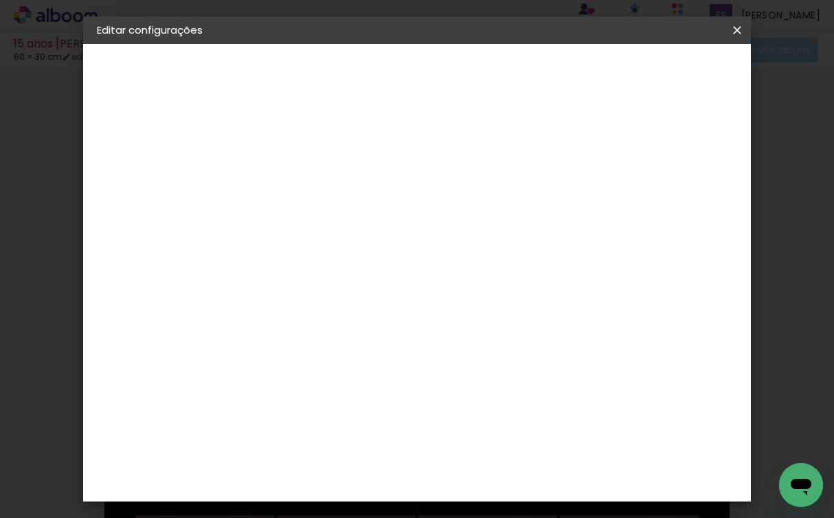
click at [0, 0] on slot "Avançar" at bounding box center [0, 0] width 0 height 0
click at [661, 73] on span "Salvar configurações" at bounding box center [615, 77] width 89 height 19
click at [656, 81] on paper-button "Salvar configurações" at bounding box center [616, 77] width 117 height 33
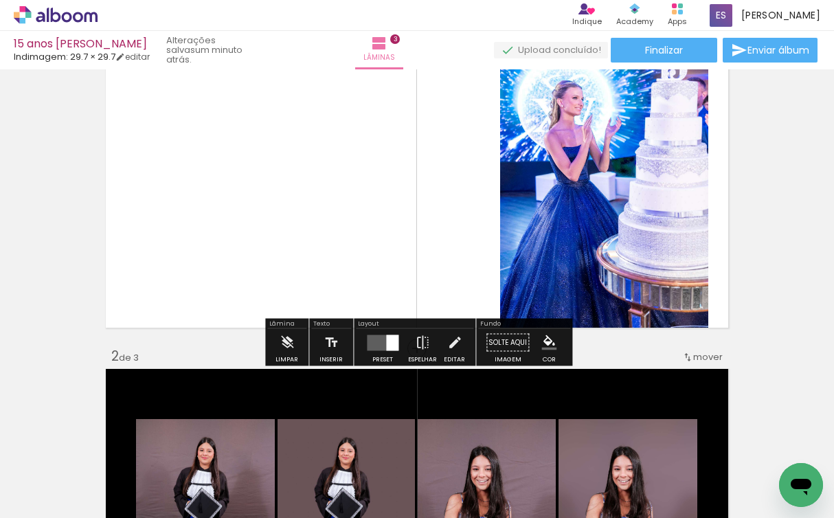
scroll to position [95, 0]
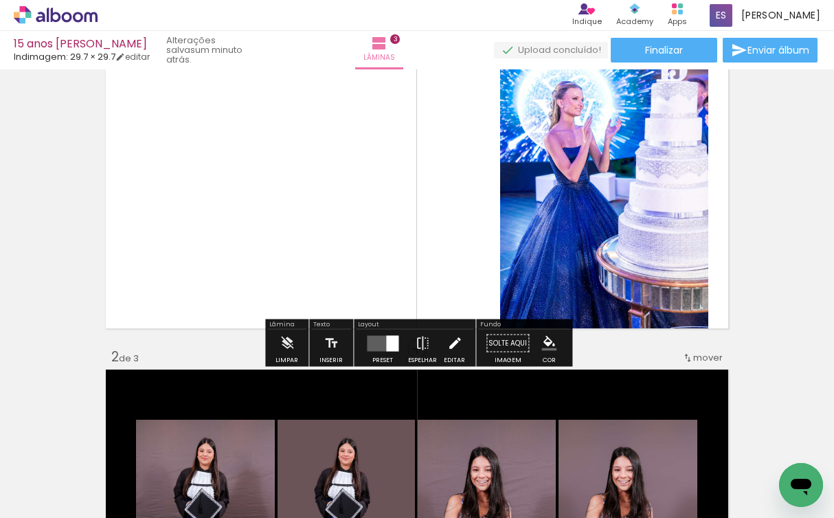
click at [455, 345] on iron-icon at bounding box center [454, 343] width 15 height 27
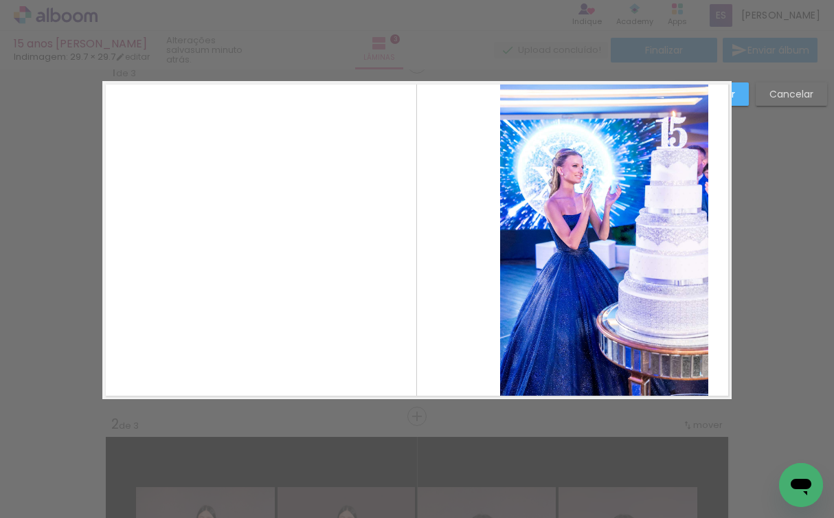
scroll to position [0, 0]
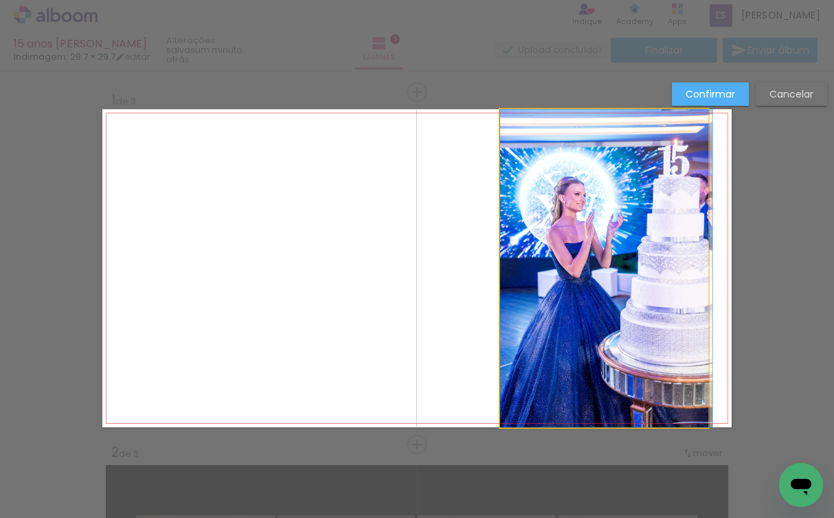
drag, startPoint x: 606, startPoint y: 336, endPoint x: 654, endPoint y: 302, distance: 59.1
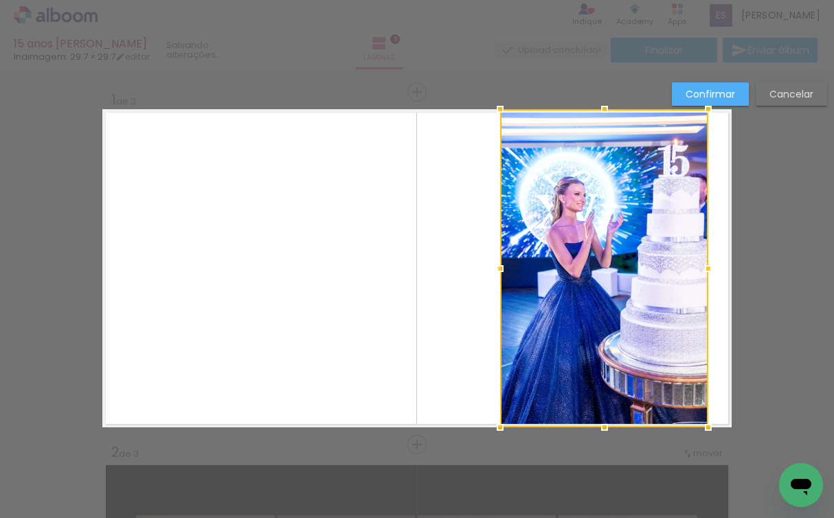
click at [422, 291] on quentale-layouter at bounding box center [416, 268] width 629 height 318
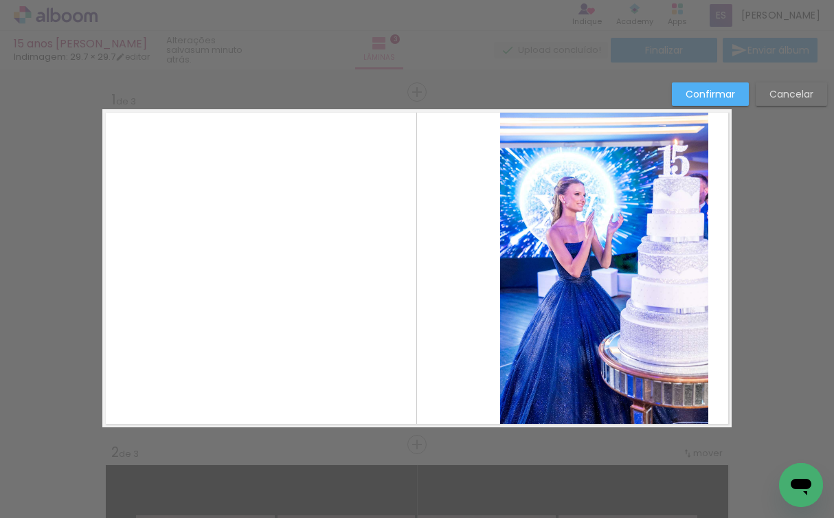
click at [422, 291] on quentale-layouter at bounding box center [416, 268] width 629 height 318
click at [759, 95] on paper-button "Cancelar" at bounding box center [790, 93] width 71 height 23
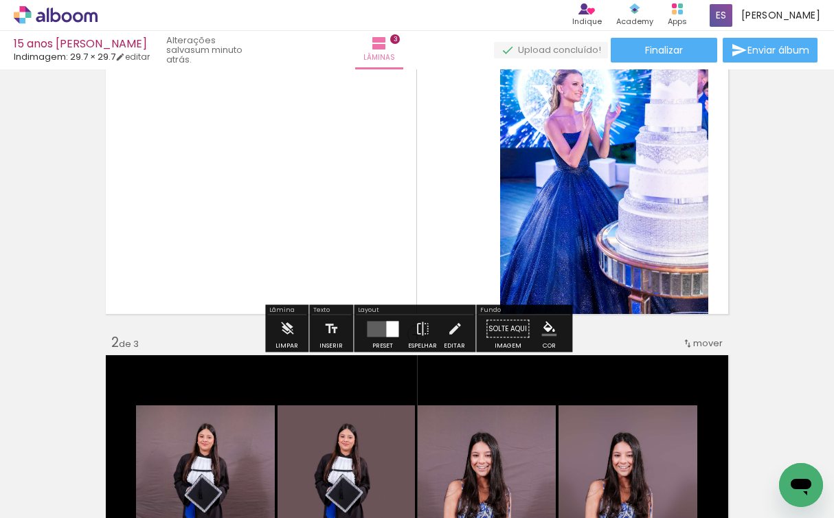
scroll to position [106, 0]
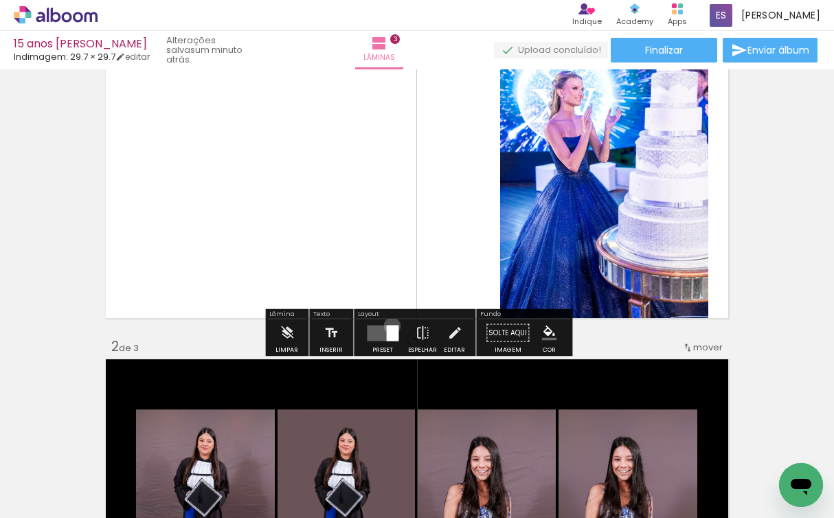
click at [389, 325] on div at bounding box center [392, 333] width 12 height 16
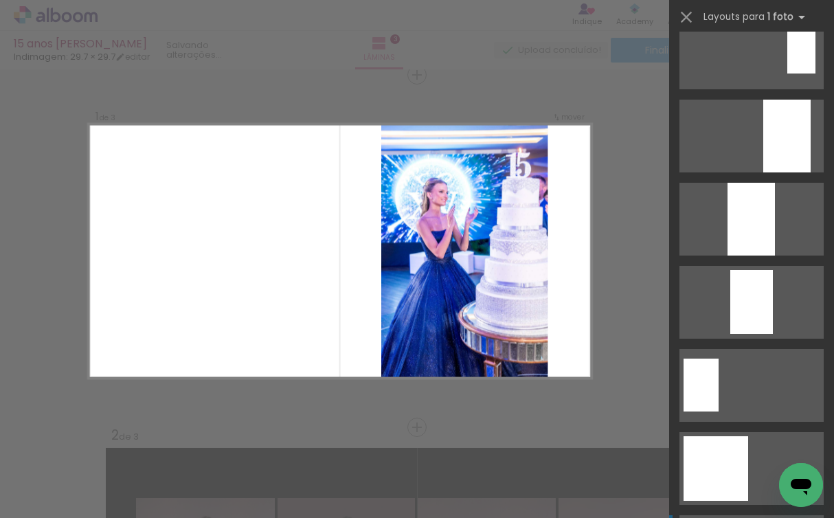
scroll to position [428, 0]
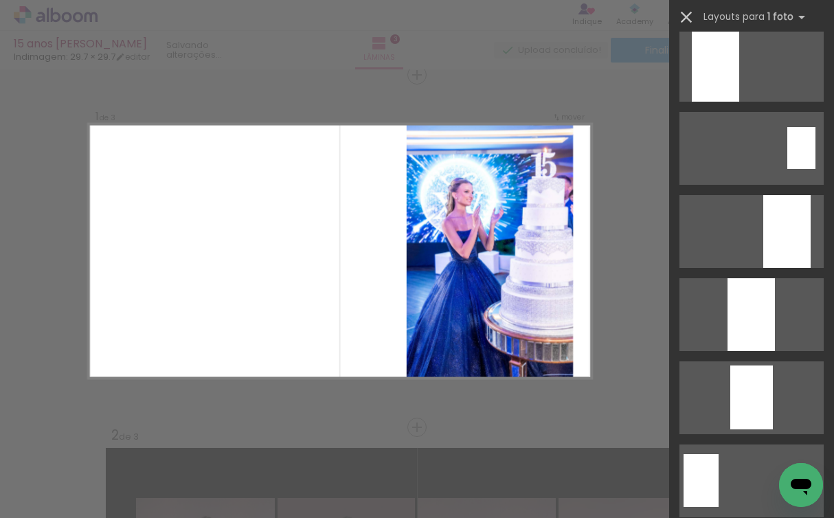
click at [682, 14] on iron-icon at bounding box center [685, 17] width 19 height 19
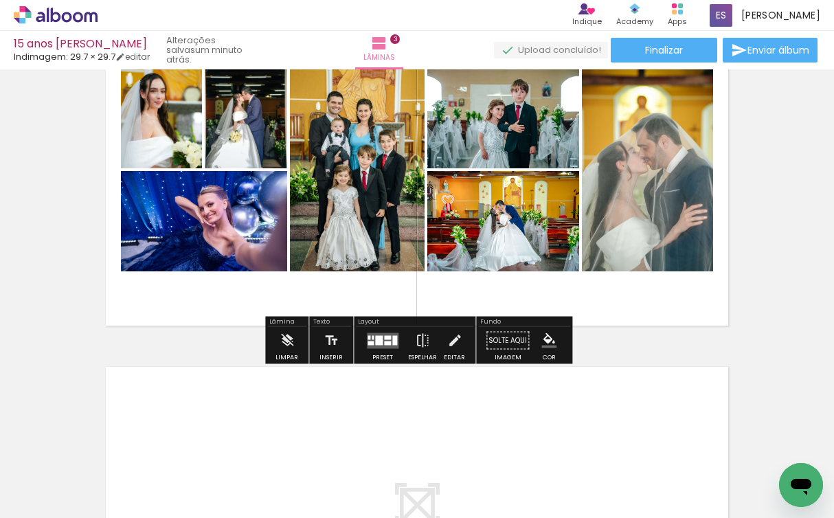
scroll to position [772, 0]
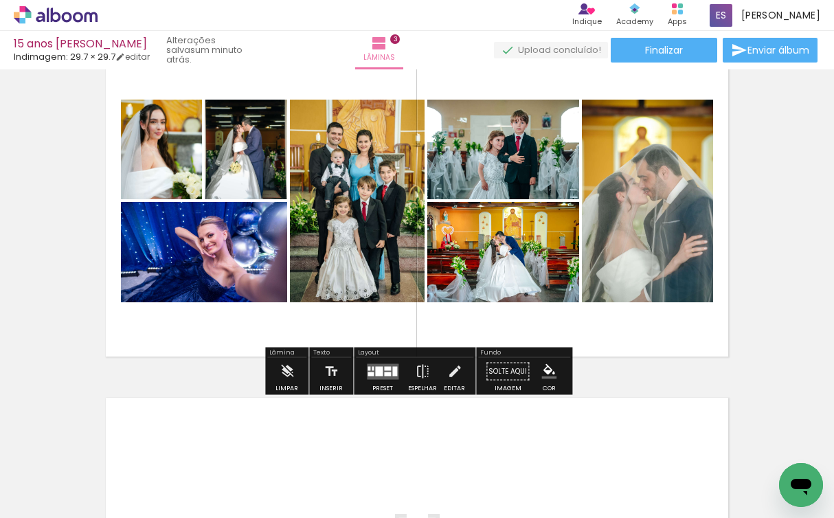
click at [384, 365] on quentale-layouter at bounding box center [383, 371] width 32 height 16
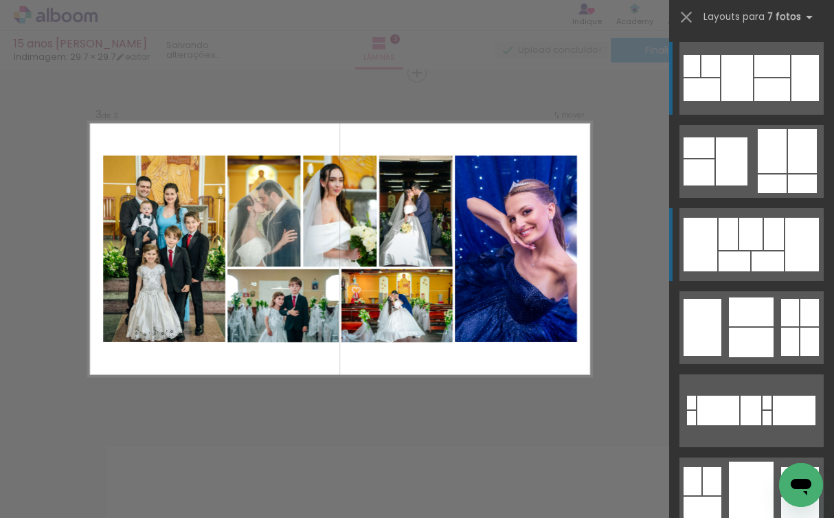
scroll to position [722, 0]
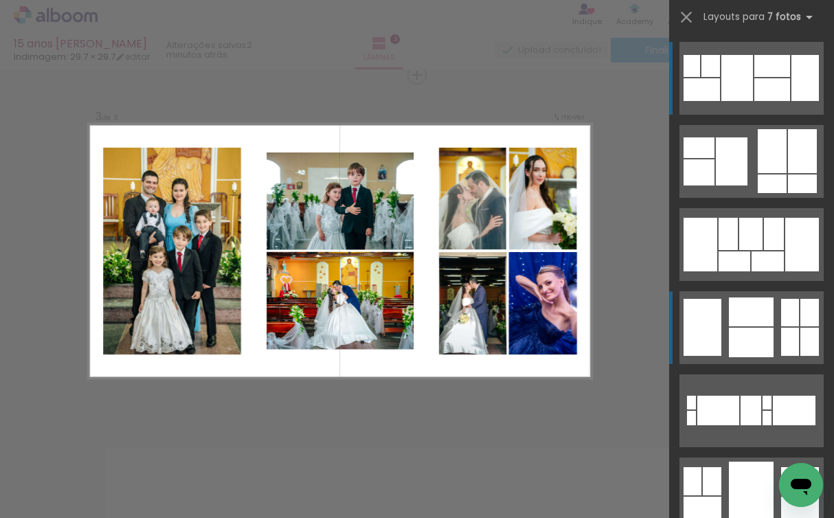
click at [776, 349] on quentale-layouter at bounding box center [751, 327] width 144 height 73
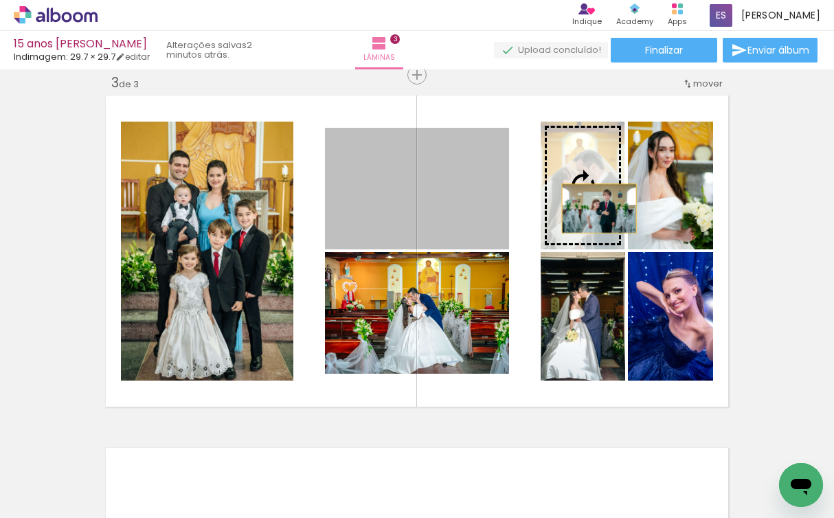
drag, startPoint x: 449, startPoint y: 198, endPoint x: 598, endPoint y: 207, distance: 149.3
click at [0, 0] on slot at bounding box center [0, 0] width 0 height 0
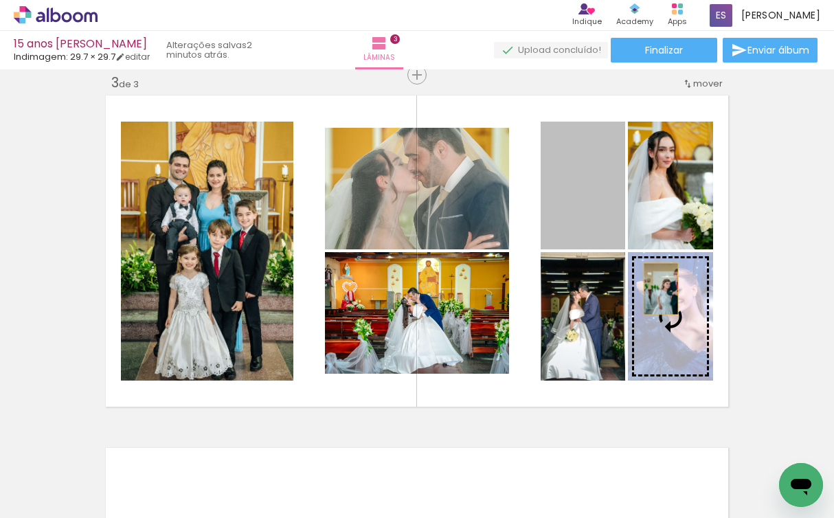
drag, startPoint x: 598, startPoint y: 207, endPoint x: 661, endPoint y: 288, distance: 101.8
click at [0, 0] on slot at bounding box center [0, 0] width 0 height 0
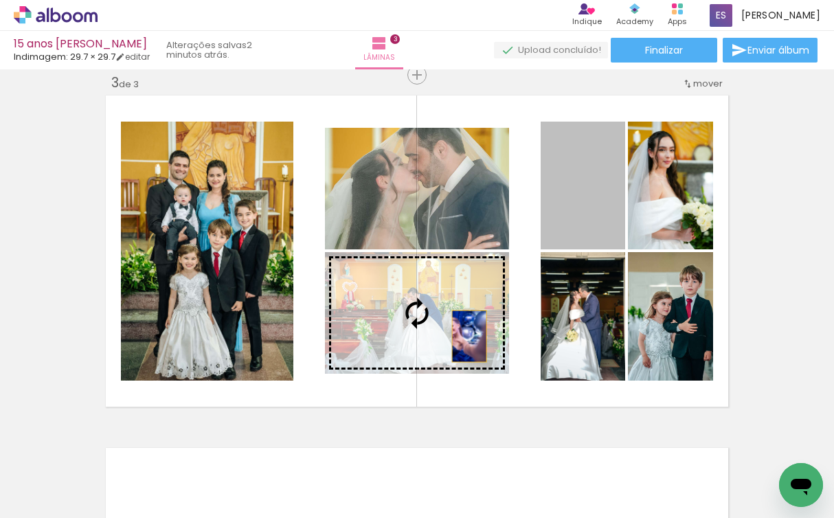
drag, startPoint x: 588, startPoint y: 198, endPoint x: 469, endPoint y: 335, distance: 181.5
click at [0, 0] on slot at bounding box center [0, 0] width 0 height 0
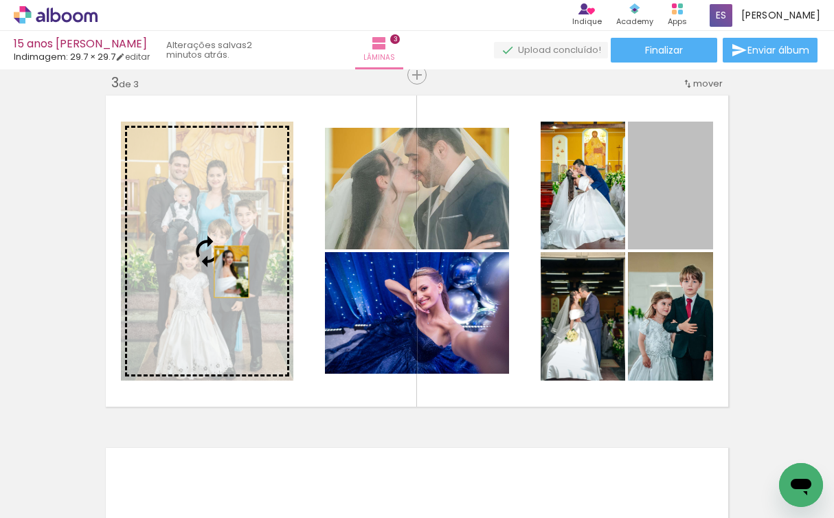
drag, startPoint x: 660, startPoint y: 193, endPoint x: 231, endPoint y: 271, distance: 435.5
click at [0, 0] on slot at bounding box center [0, 0] width 0 height 0
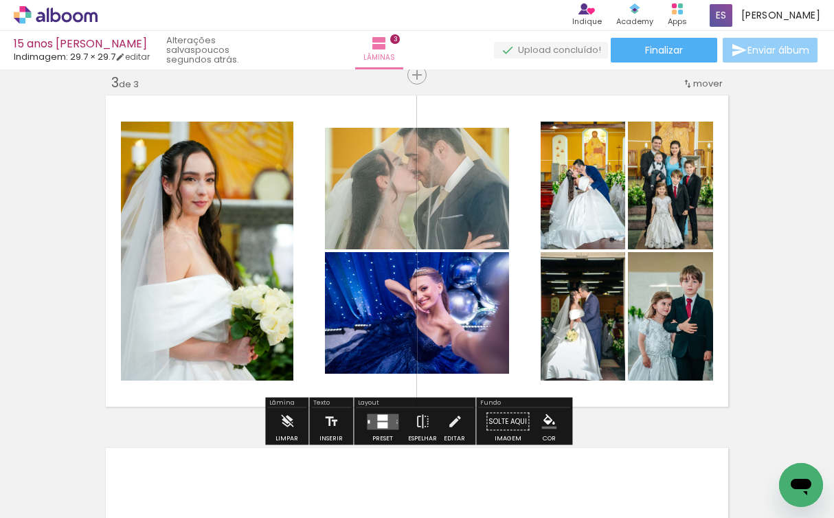
click at [764, 57] on paper-button "Enviar álbum" at bounding box center [769, 50] width 95 height 25
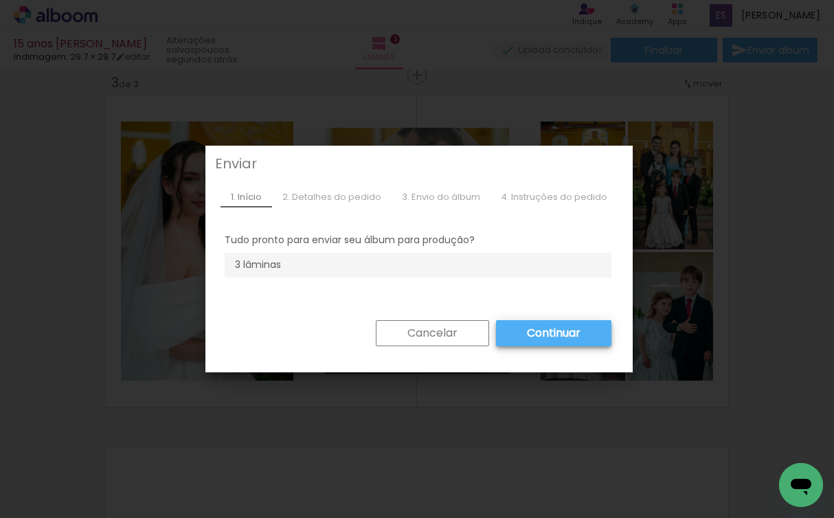
click at [459, 277] on li "3 lâminas" at bounding box center [418, 265] width 387 height 25
click at [0, 0] on slot "Continuar" at bounding box center [0, 0] width 0 height 0
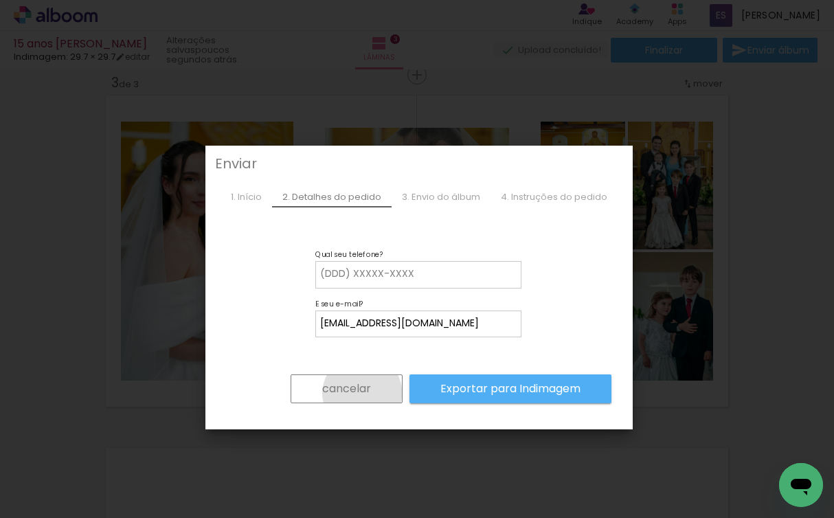
click at [0, 0] on slot "cancelar" at bounding box center [0, 0] width 0 height 0
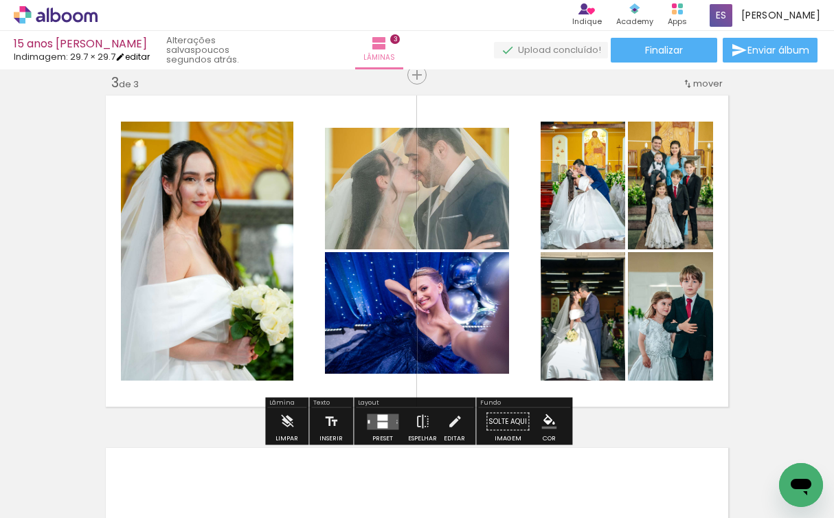
click at [135, 58] on link "editar" at bounding box center [132, 57] width 34 height 12
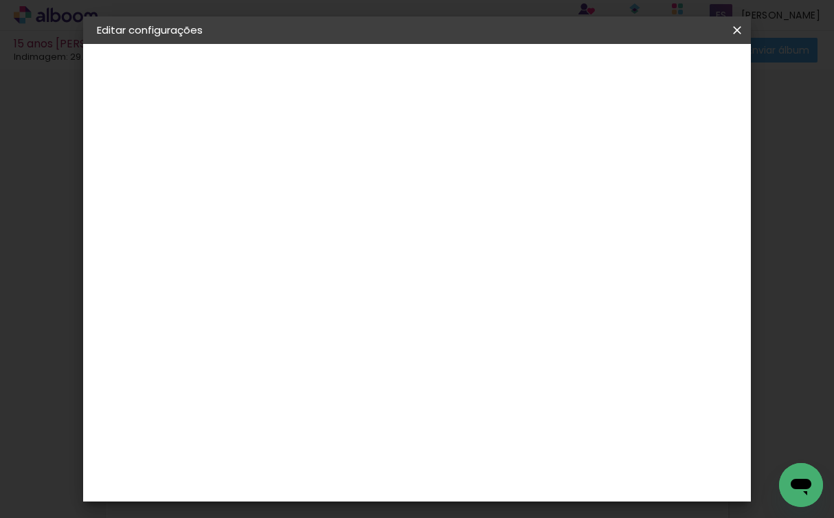
click at [180, 147] on div "2. Especificações" at bounding box center [172, 141] width 150 height 16
click at [546, 71] on paper-button "Voltar" at bounding box center [523, 72] width 56 height 23
click at [405, 73] on paper-button "Voltar" at bounding box center [377, 72] width 56 height 23
click at [564, 194] on paper-item "Tamanho Livre" at bounding box center [513, 209] width 132 height 30
click at [0, 0] on slot "Avançar" at bounding box center [0, 0] width 0 height 0
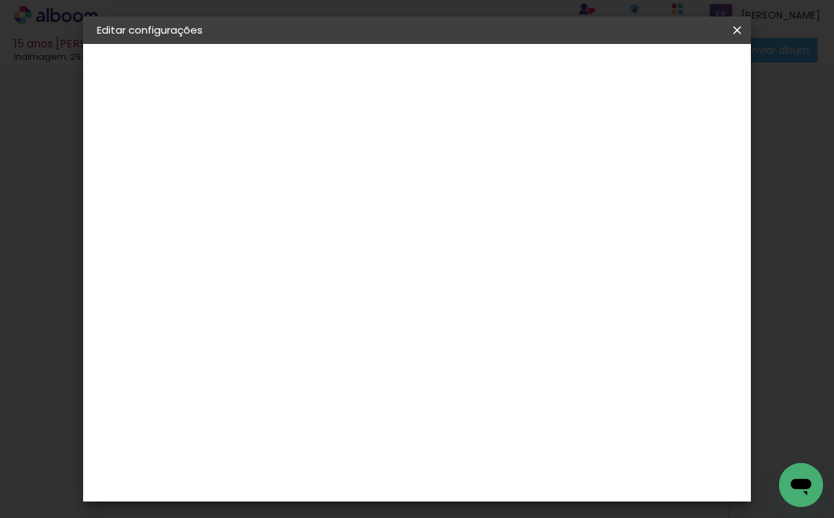
click at [417, 212] on span "30" at bounding box center [416, 215] width 23 height 21
click at [659, 82] on span "Salvar configurações" at bounding box center [621, 77] width 79 height 19
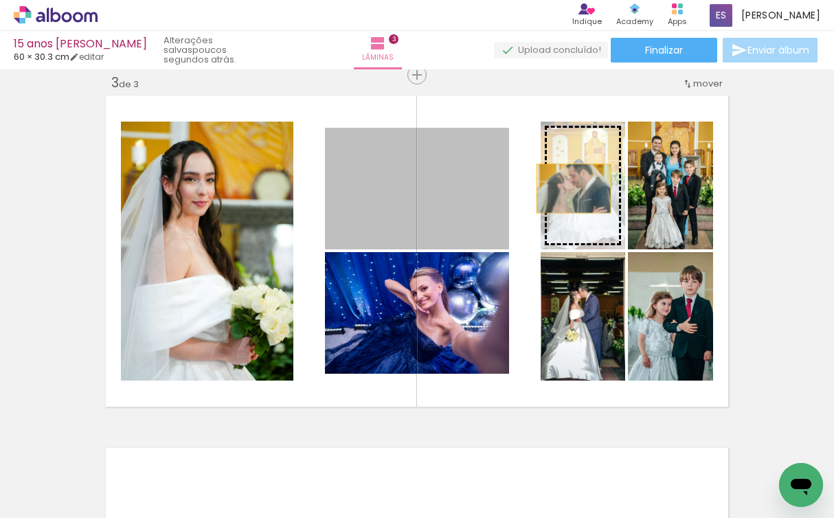
drag, startPoint x: 470, startPoint y: 185, endPoint x: 573, endPoint y: 188, distance: 103.0
click at [0, 0] on slot at bounding box center [0, 0] width 0 height 0
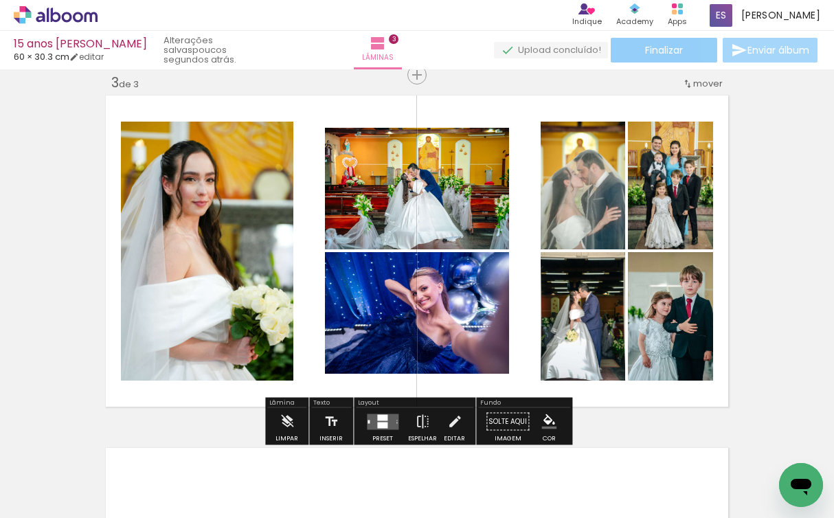
click at [696, 51] on paper-button "Finalizar" at bounding box center [663, 50] width 106 height 25
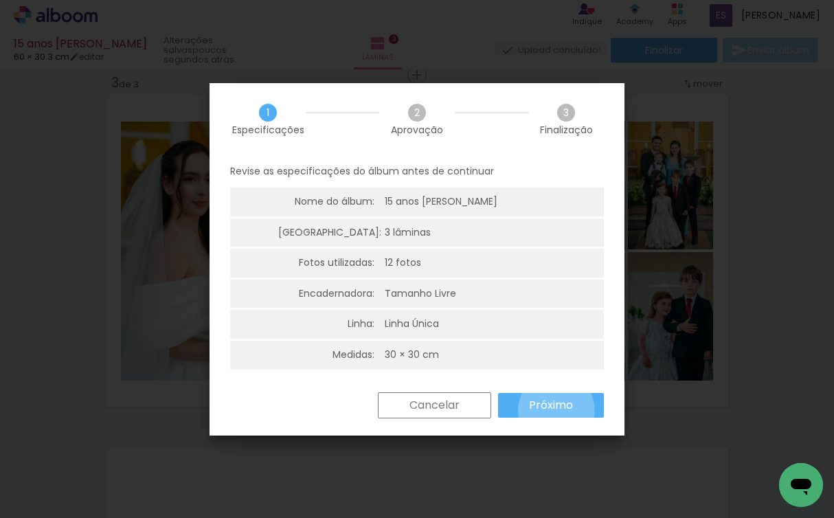
click at [0, 0] on slot "Próximo" at bounding box center [0, 0] width 0 height 0
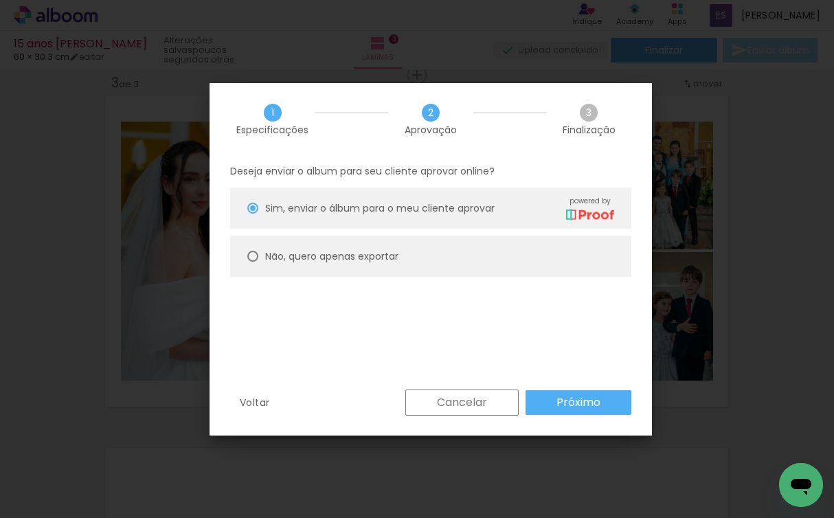
click at [556, 410] on paper-button "Próximo" at bounding box center [578, 402] width 106 height 25
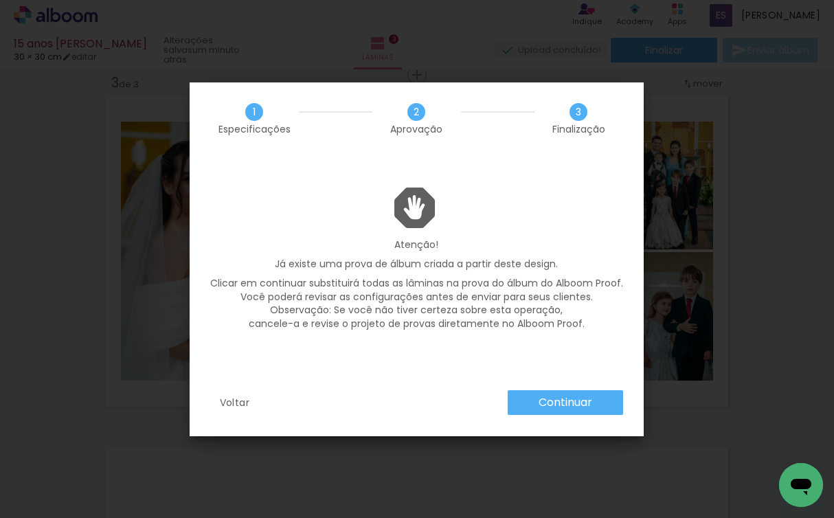
click at [0, 0] on slot "Continuar" at bounding box center [0, 0] width 0 height 0
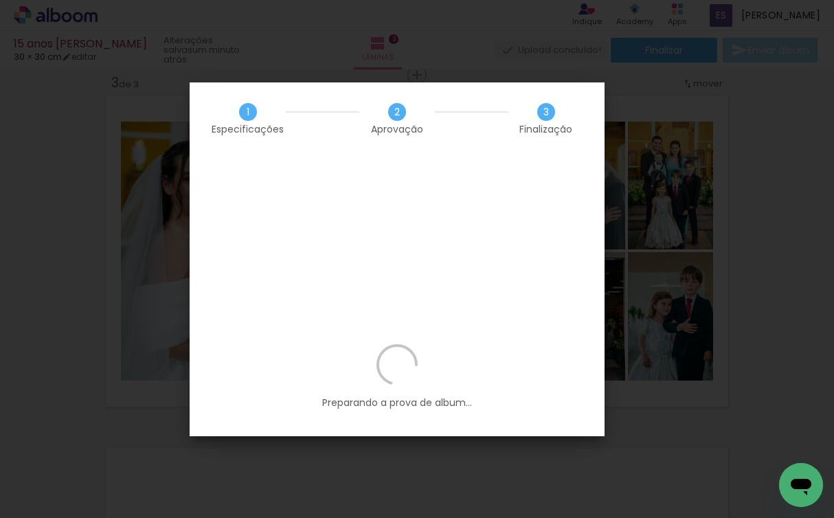
click at [538, 132] on span "Finalização" at bounding box center [545, 129] width 53 height 10
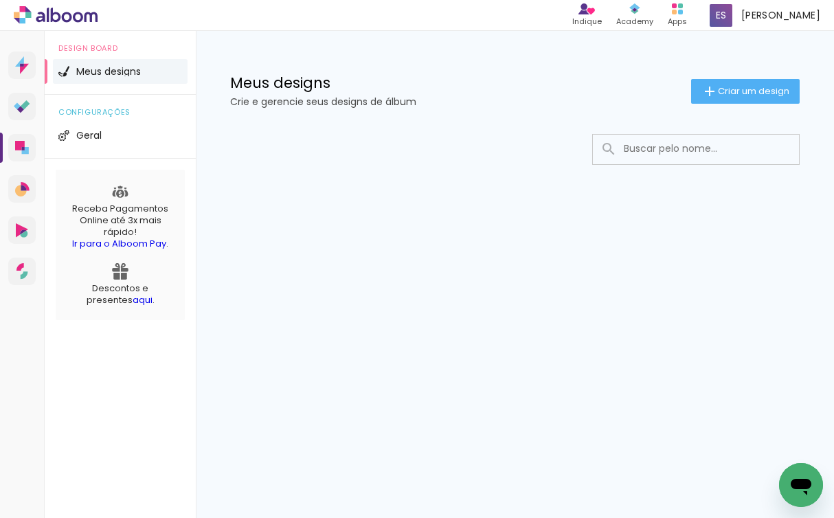
click at [119, 73] on span "Meus designs" at bounding box center [108, 72] width 65 height 10
click at [97, 137] on span "Geral" at bounding box center [88, 135] width 25 height 10
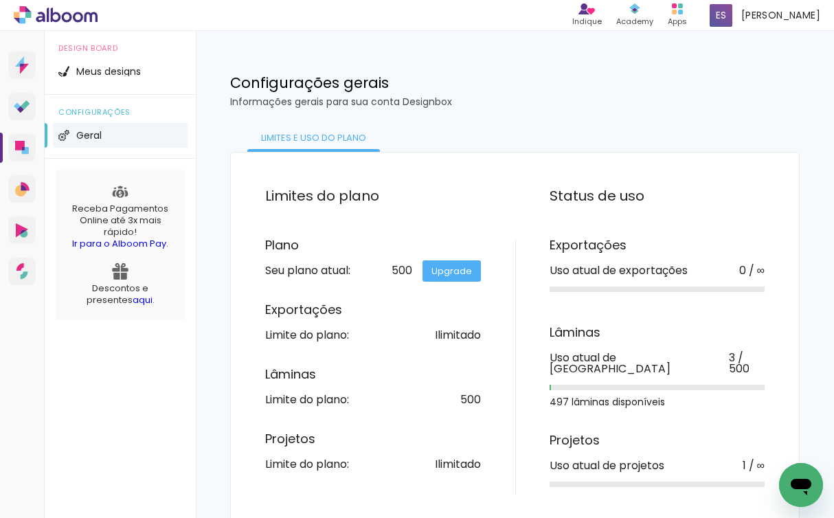
click at [97, 137] on span "Geral" at bounding box center [88, 135] width 25 height 10
click at [455, 268] on link "Upgrade" at bounding box center [451, 270] width 58 height 21
